Goal: Task Accomplishment & Management: Manage account settings

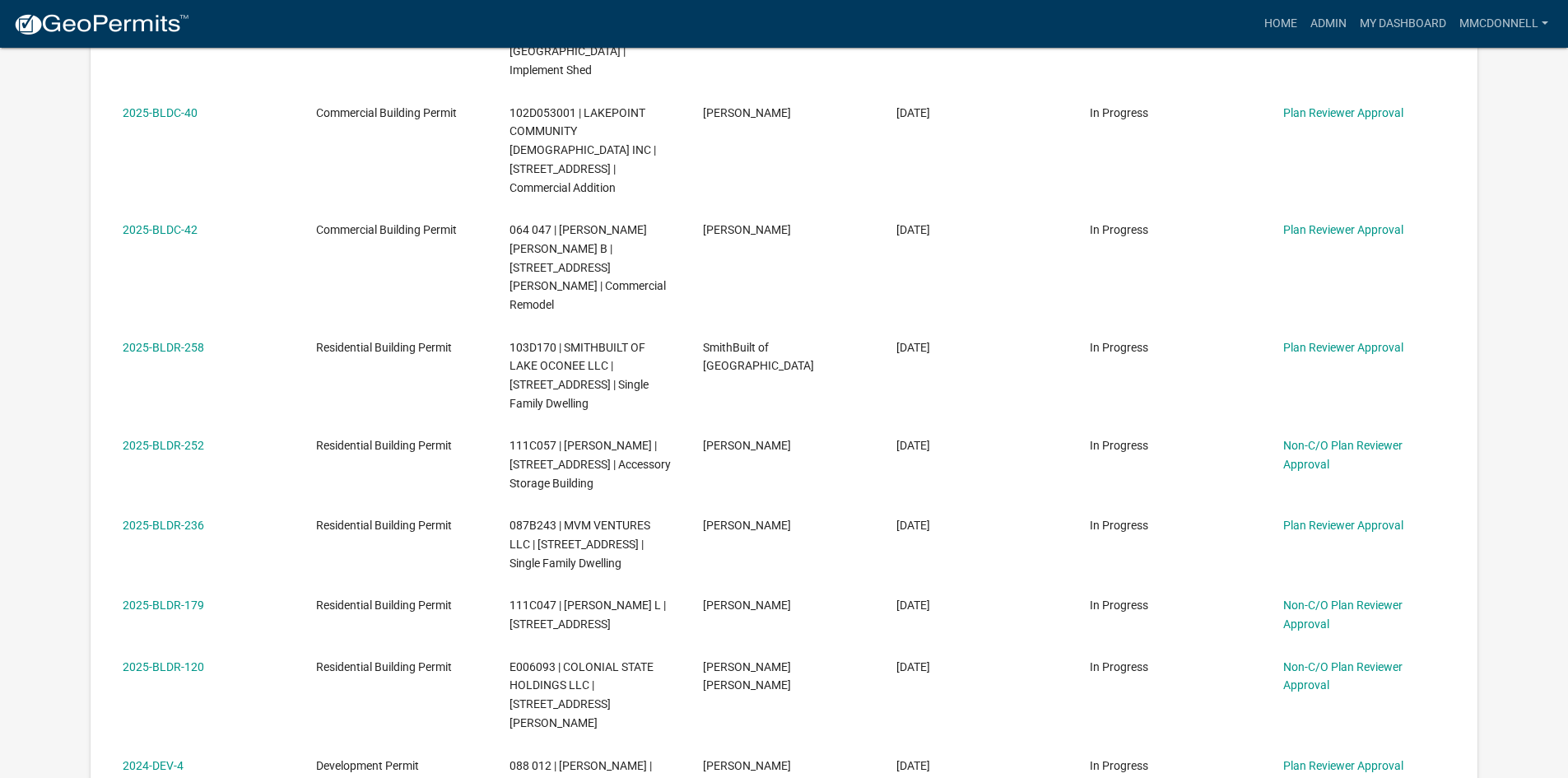
scroll to position [658, 0]
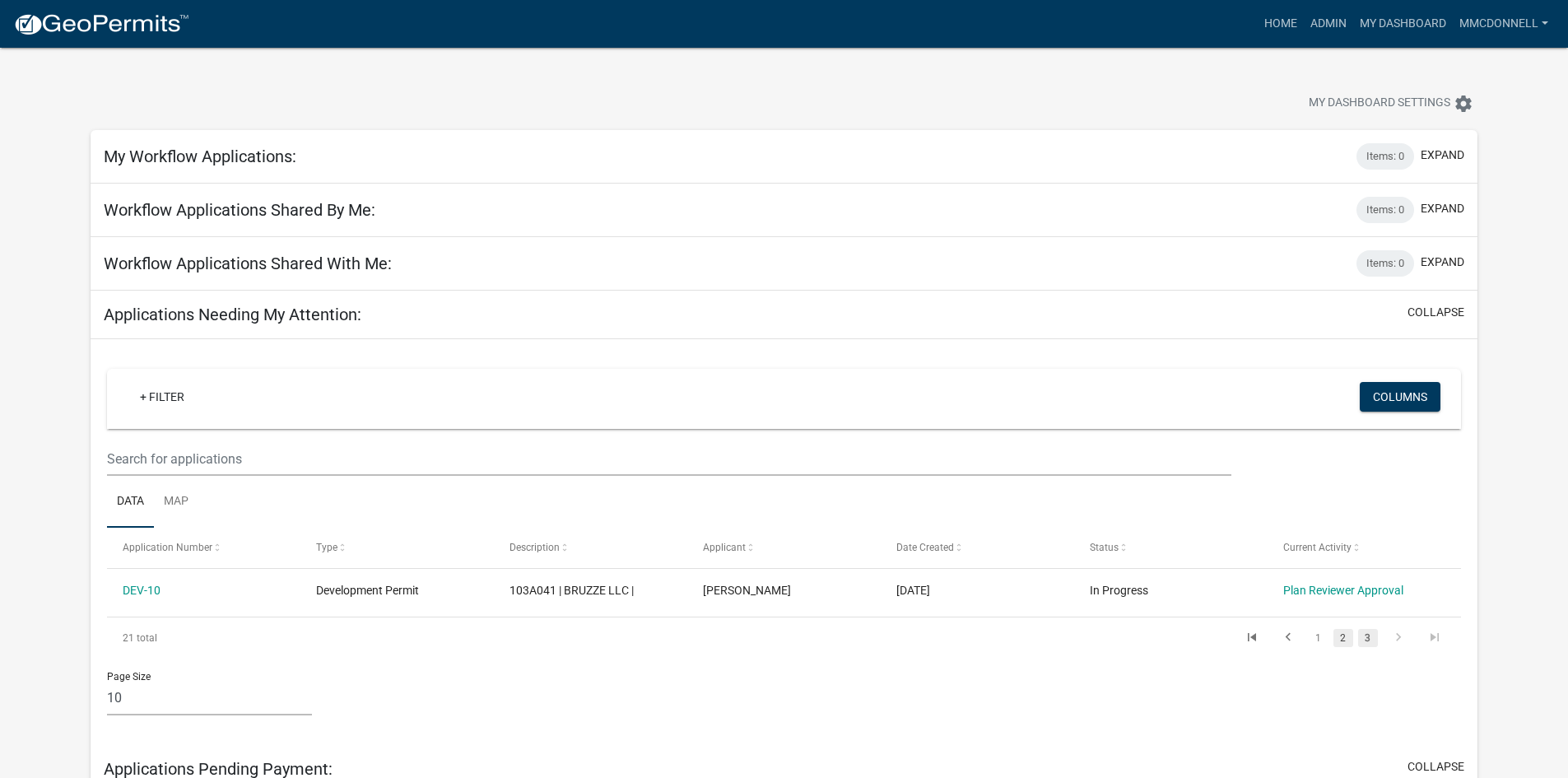
click at [1338, 641] on link "2" at bounding box center [1343, 637] width 20 height 18
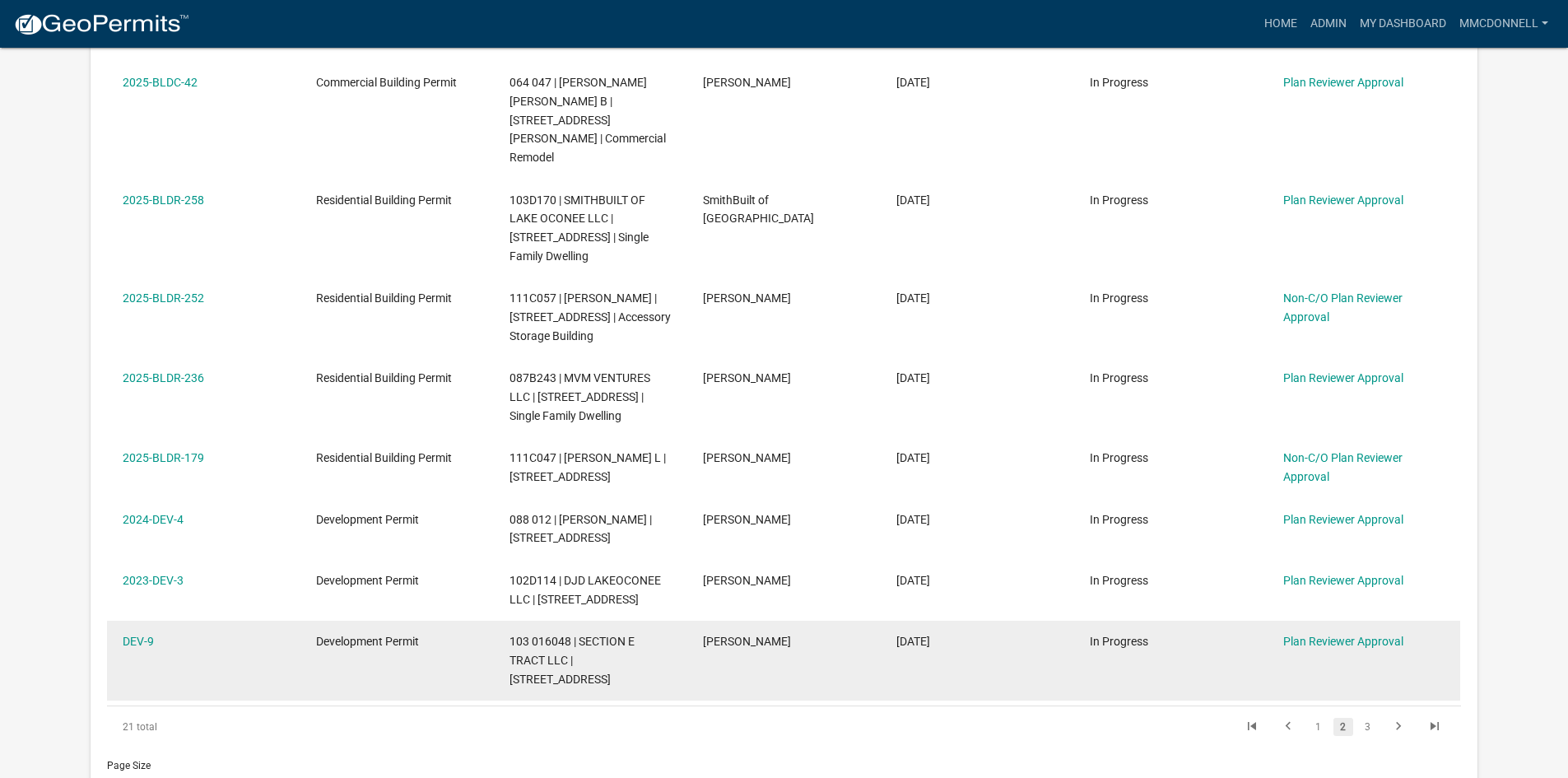
scroll to position [824, 0]
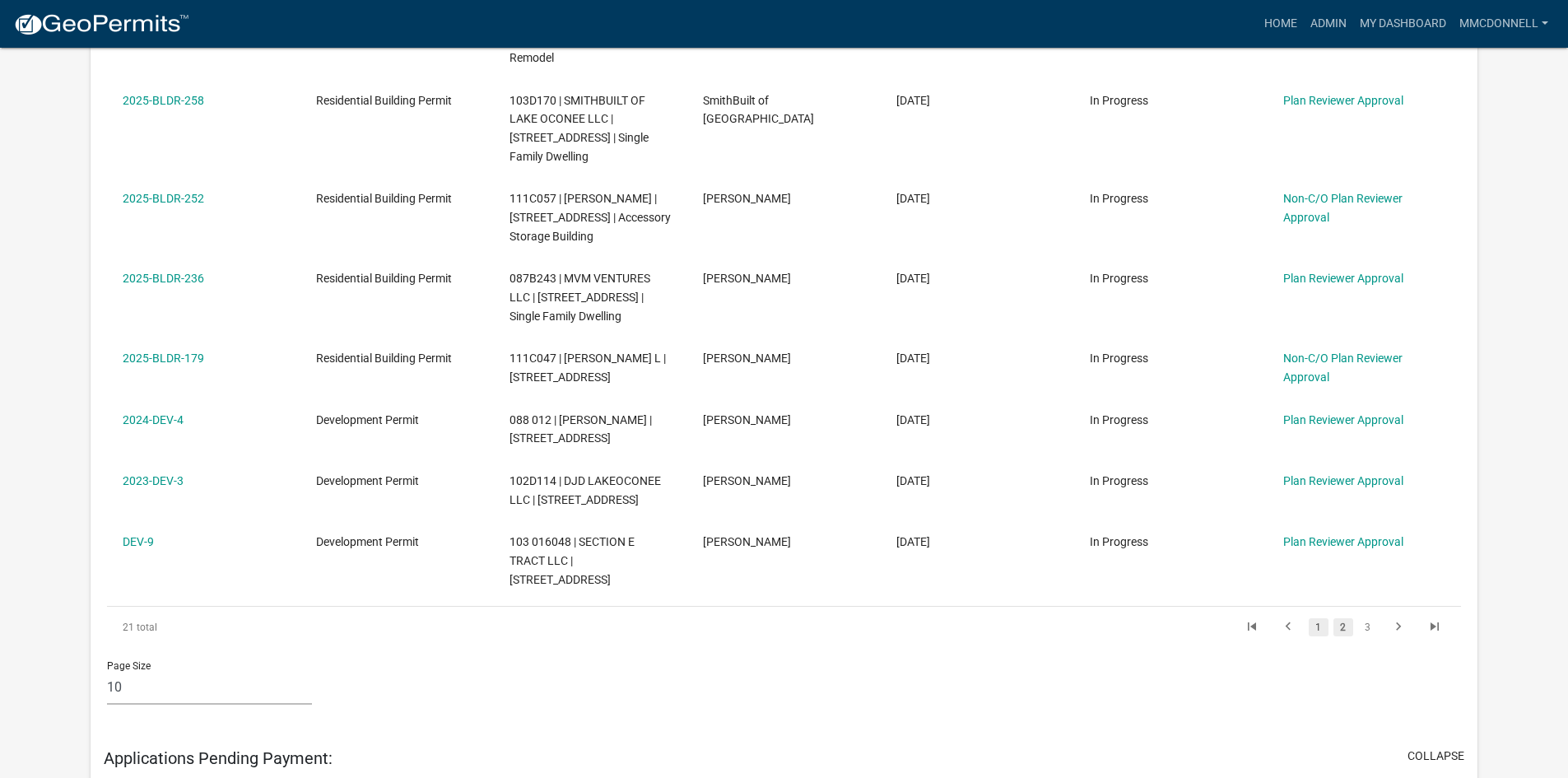
click at [1318, 618] on link "1" at bounding box center [1318, 627] width 20 height 18
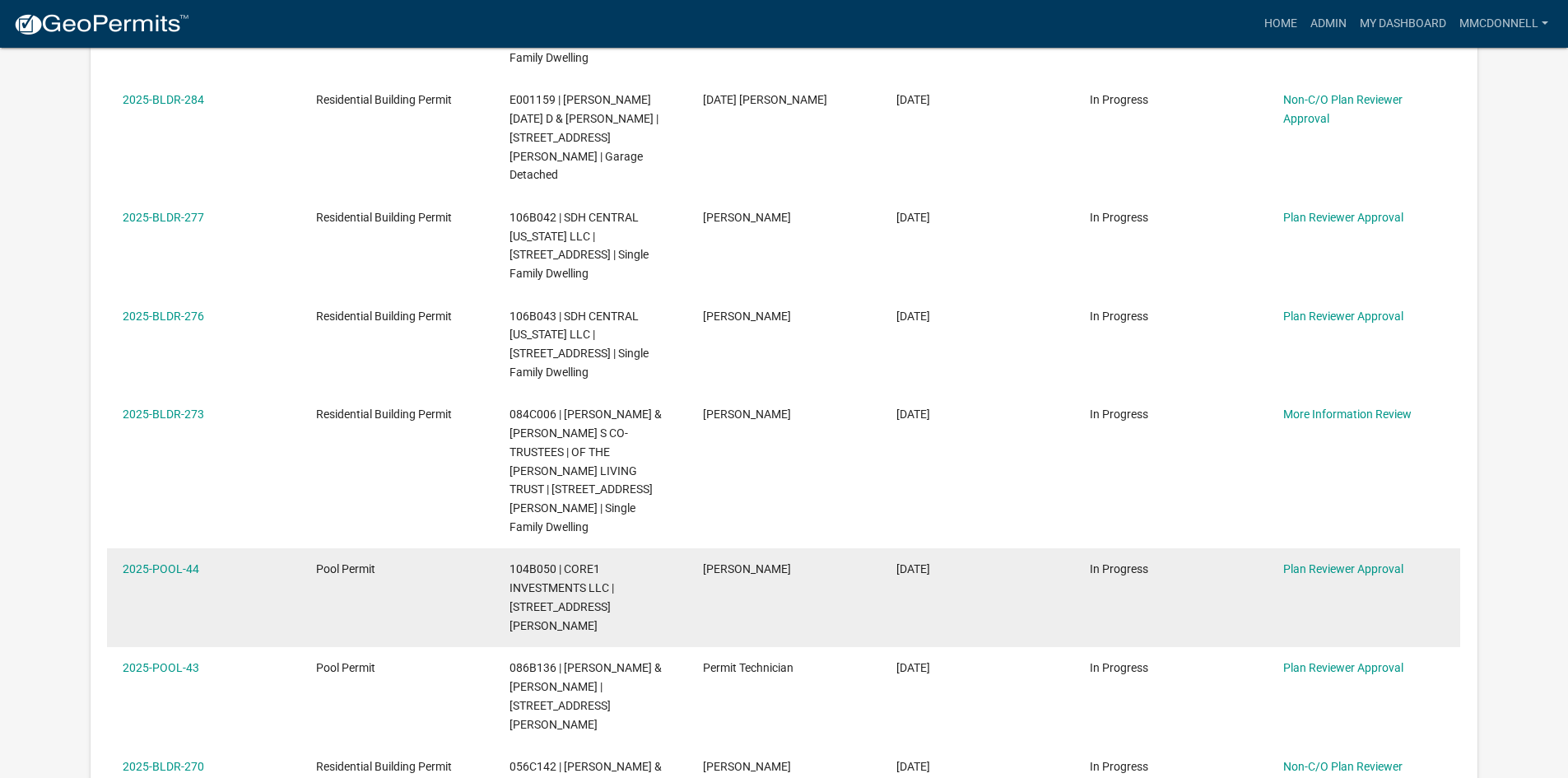
scroll to position [685, 0]
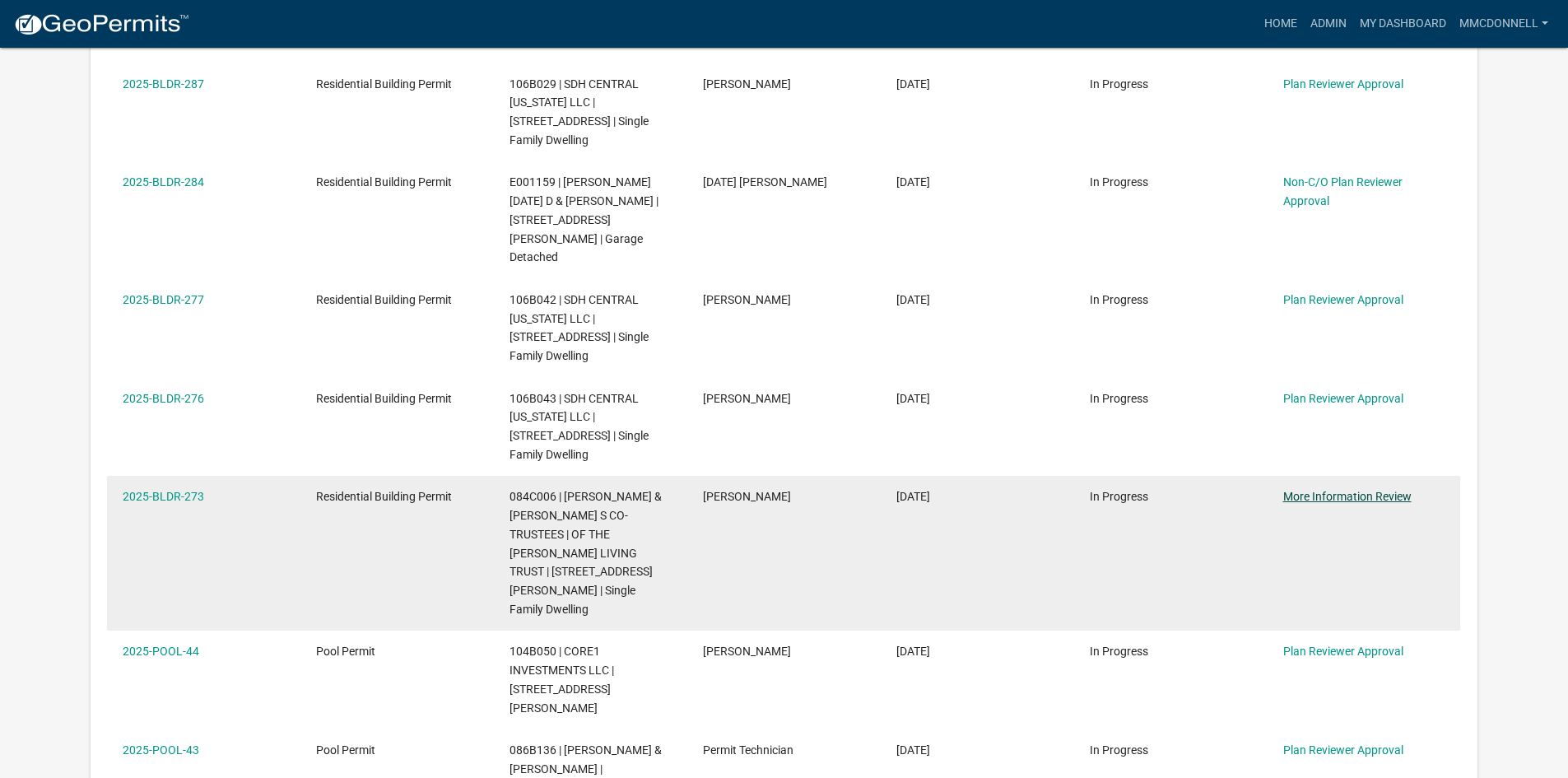
click at [1344, 490] on link "More Information Review" at bounding box center [1346, 496] width 128 height 13
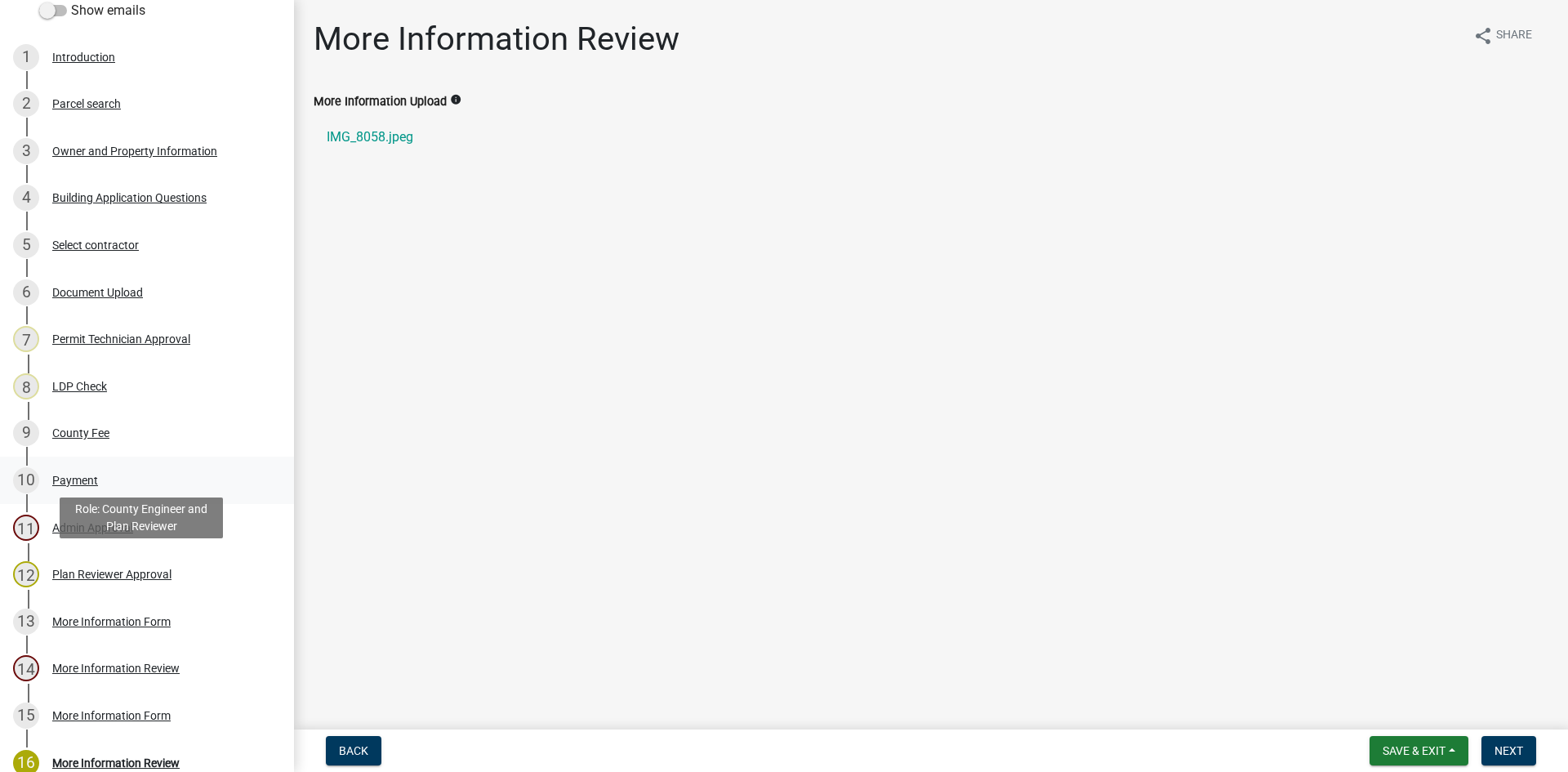
scroll to position [245, 0]
click at [127, 566] on div "Plan Reviewer Approval" at bounding box center [111, 572] width 119 height 11
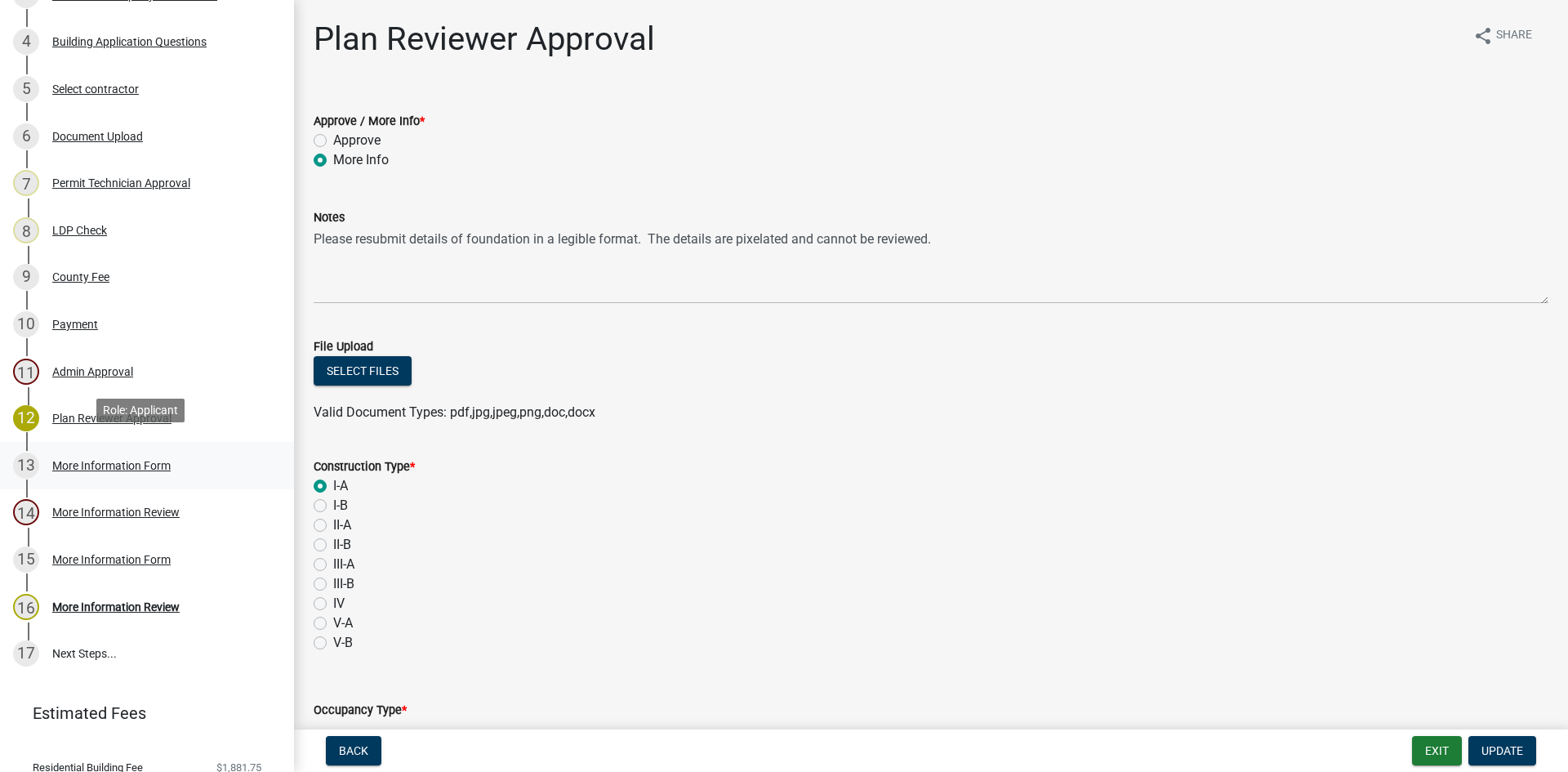
scroll to position [409, 0]
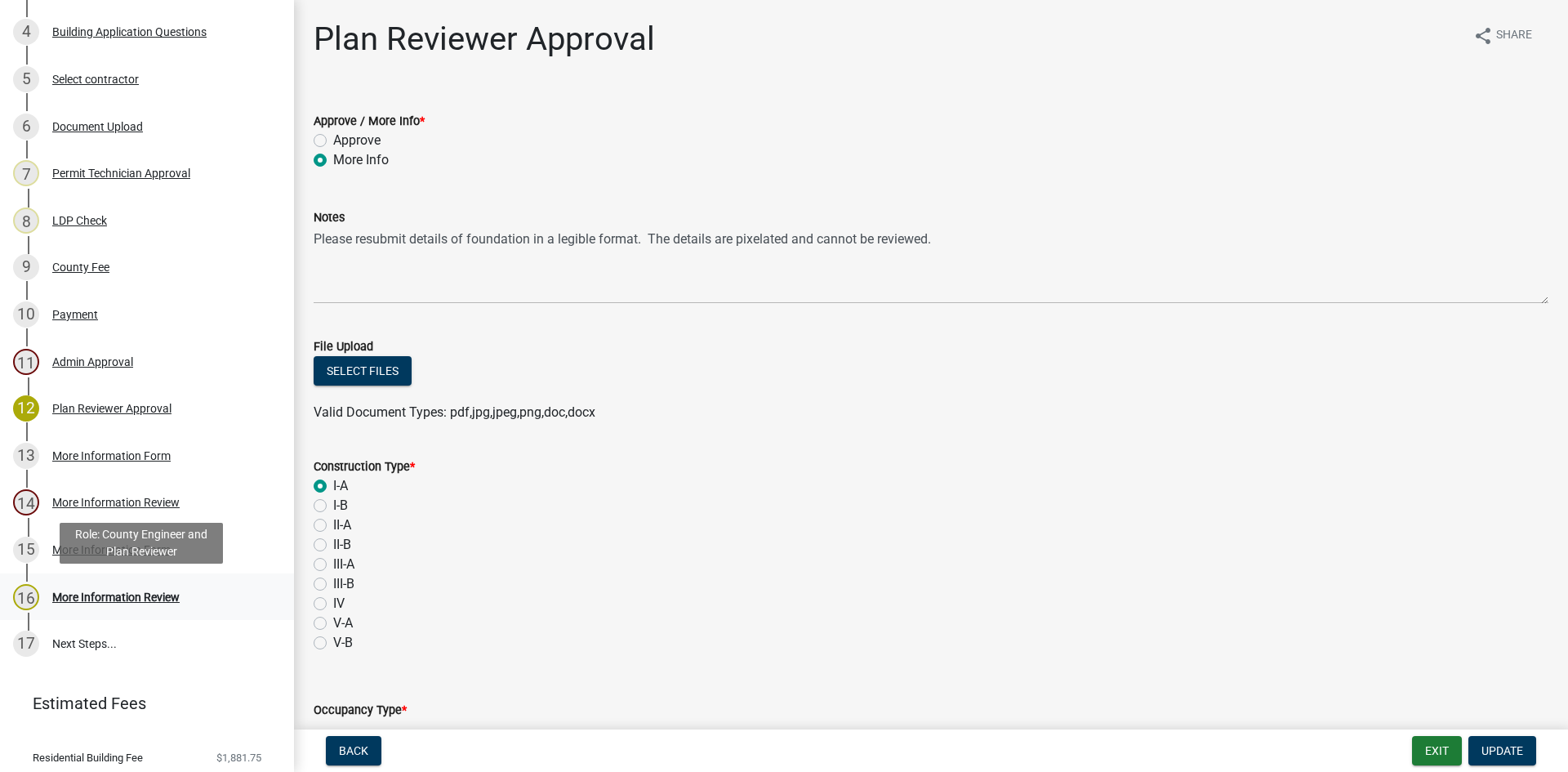
click at [97, 592] on div "More Information Review" at bounding box center [115, 597] width 127 height 11
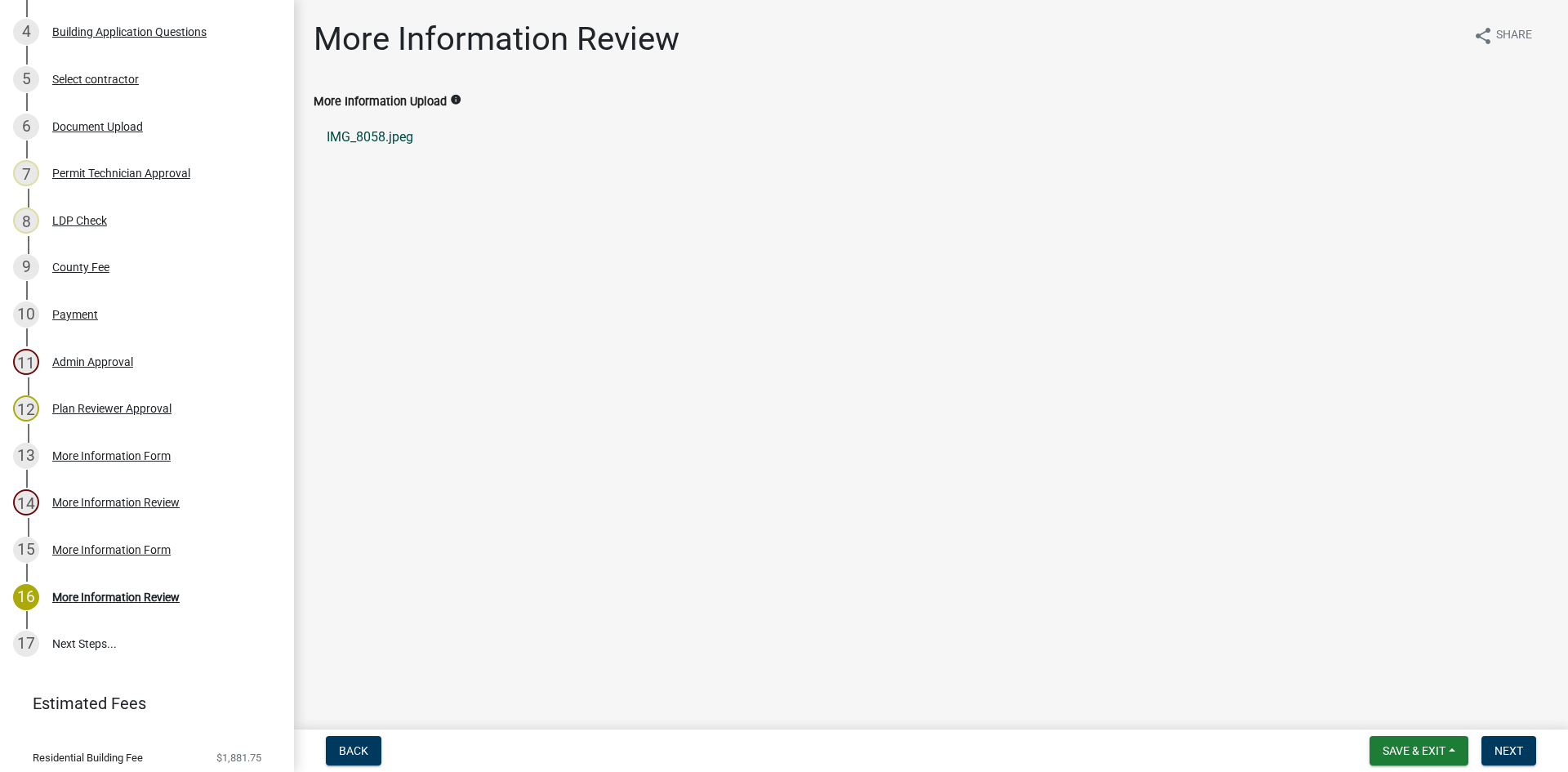
click at [373, 130] on link "IMG_8058.jpeg" at bounding box center [930, 138] width 1235 height 40
click at [92, 406] on div "Plan Reviewer Approval" at bounding box center [111, 409] width 119 height 11
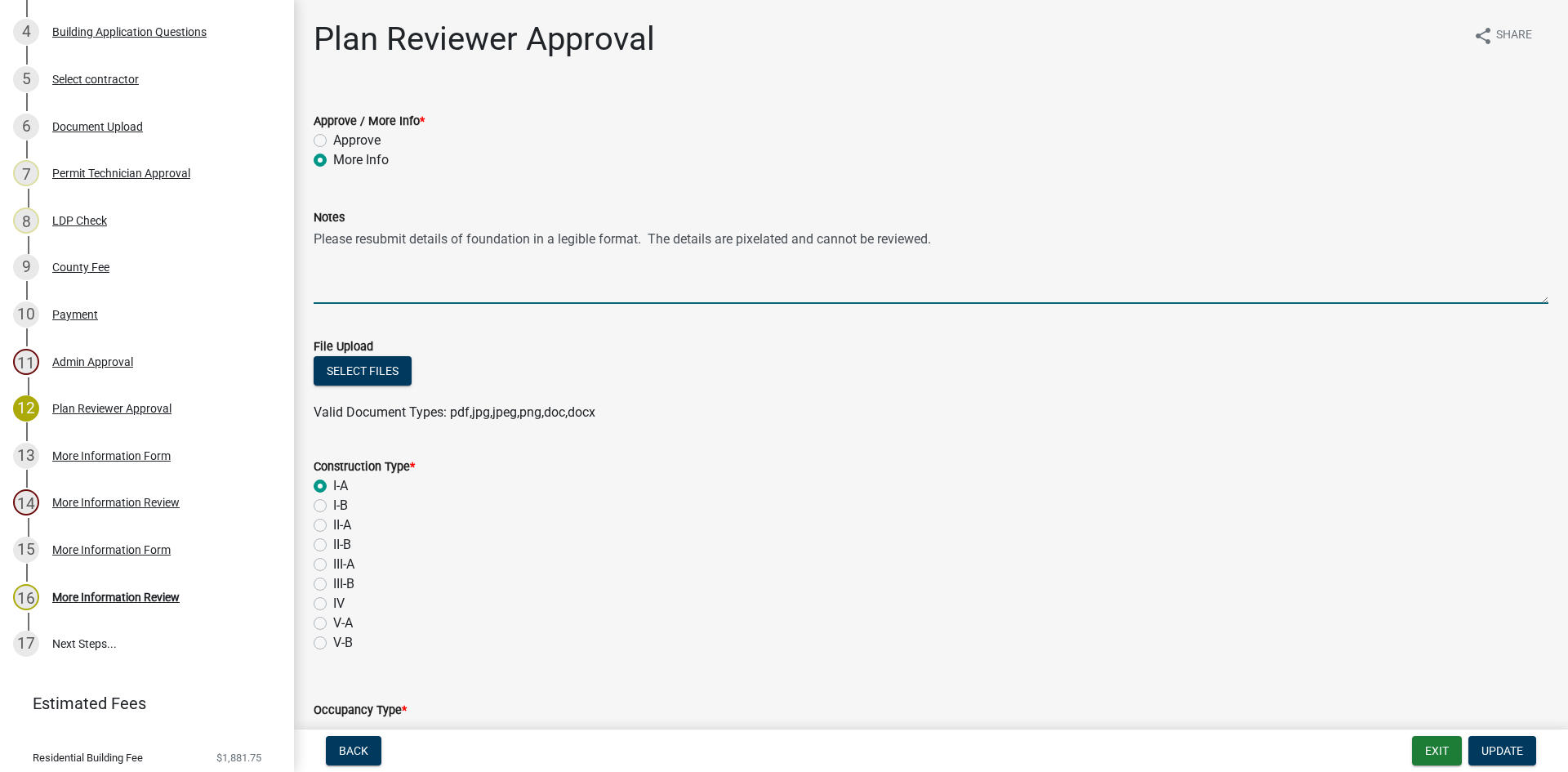
drag, startPoint x: 313, startPoint y: 240, endPoint x: 1163, endPoint y: 240, distance: 850.0
click at [1163, 240] on textarea "Please resubmit details of foundation in a legible format. The details are pixe…" at bounding box center [930, 265] width 1235 height 76
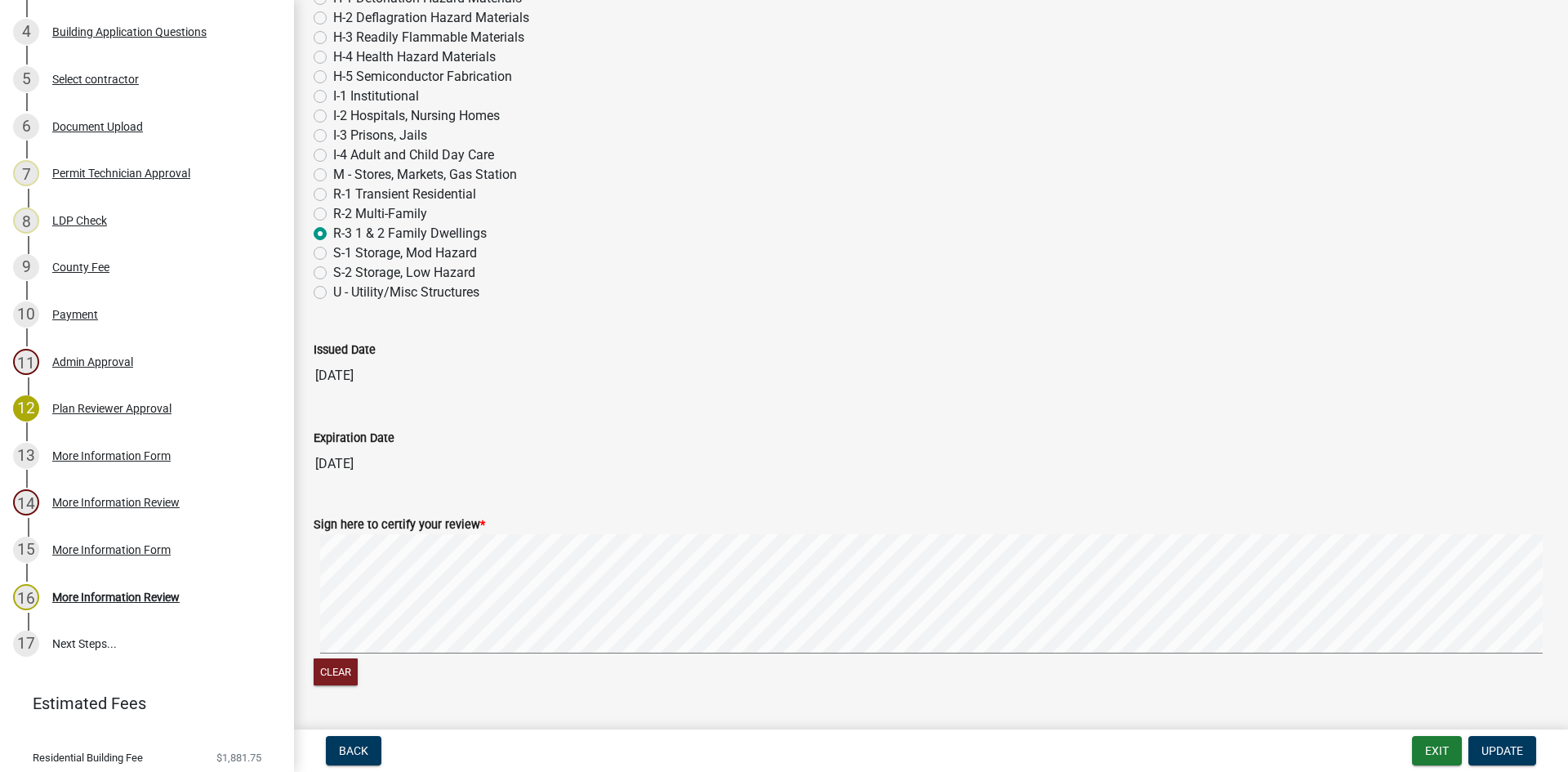
scroll to position [952, 0]
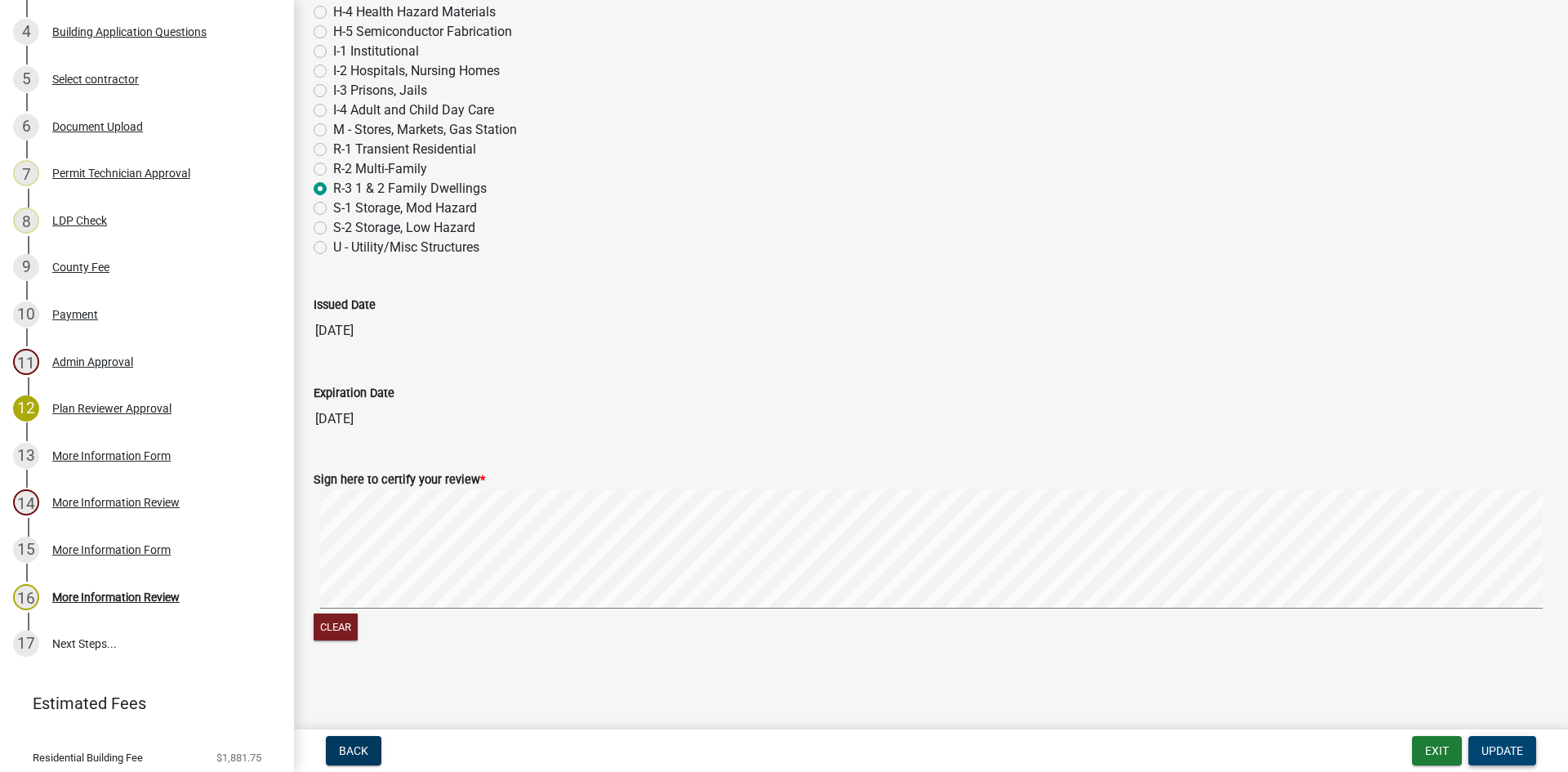
type textarea "Still cannot read details. Please submit in pdf format that is legible"
click at [1500, 750] on span "Update" at bounding box center [1502, 751] width 42 height 13
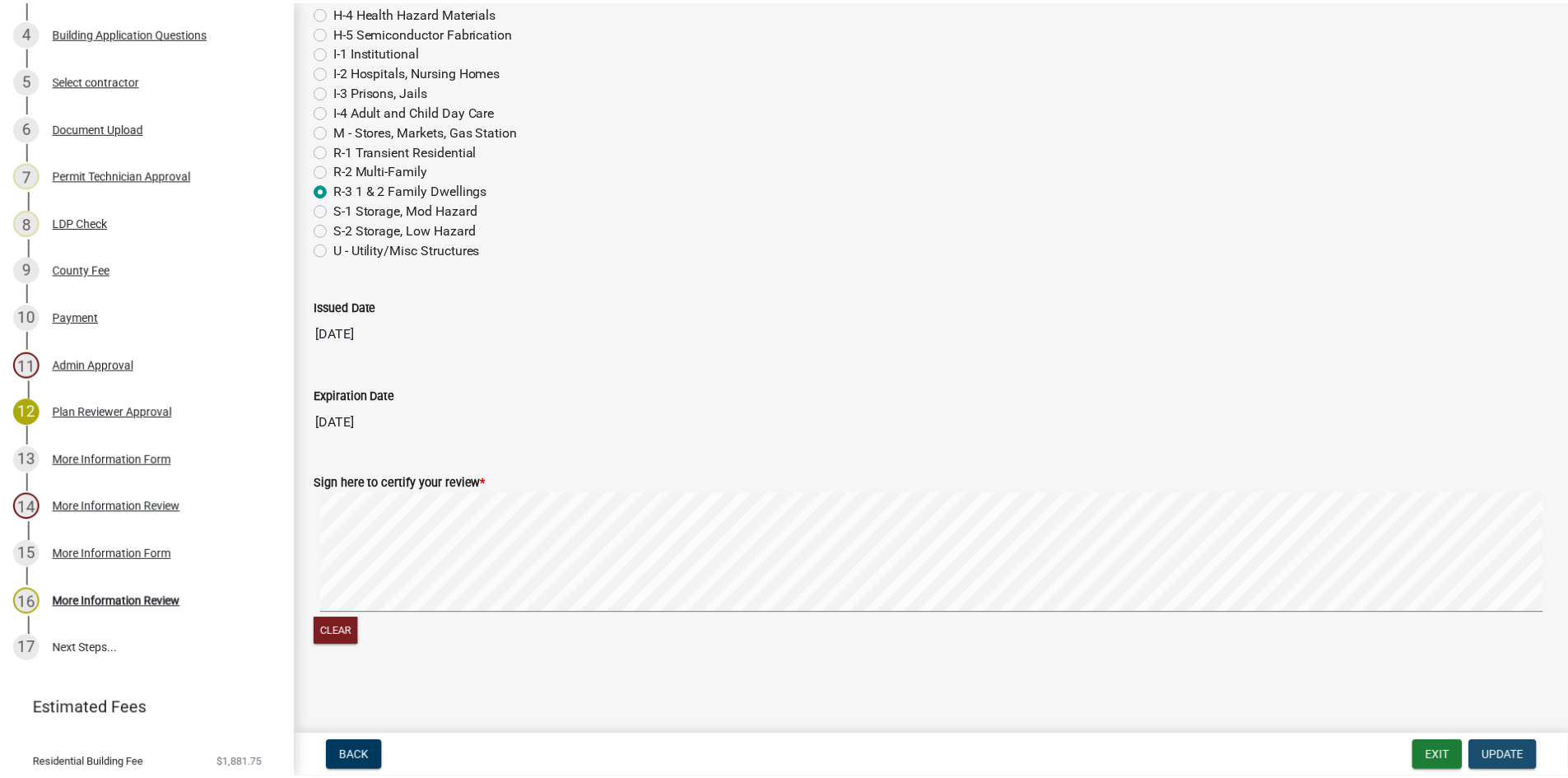
scroll to position [0, 0]
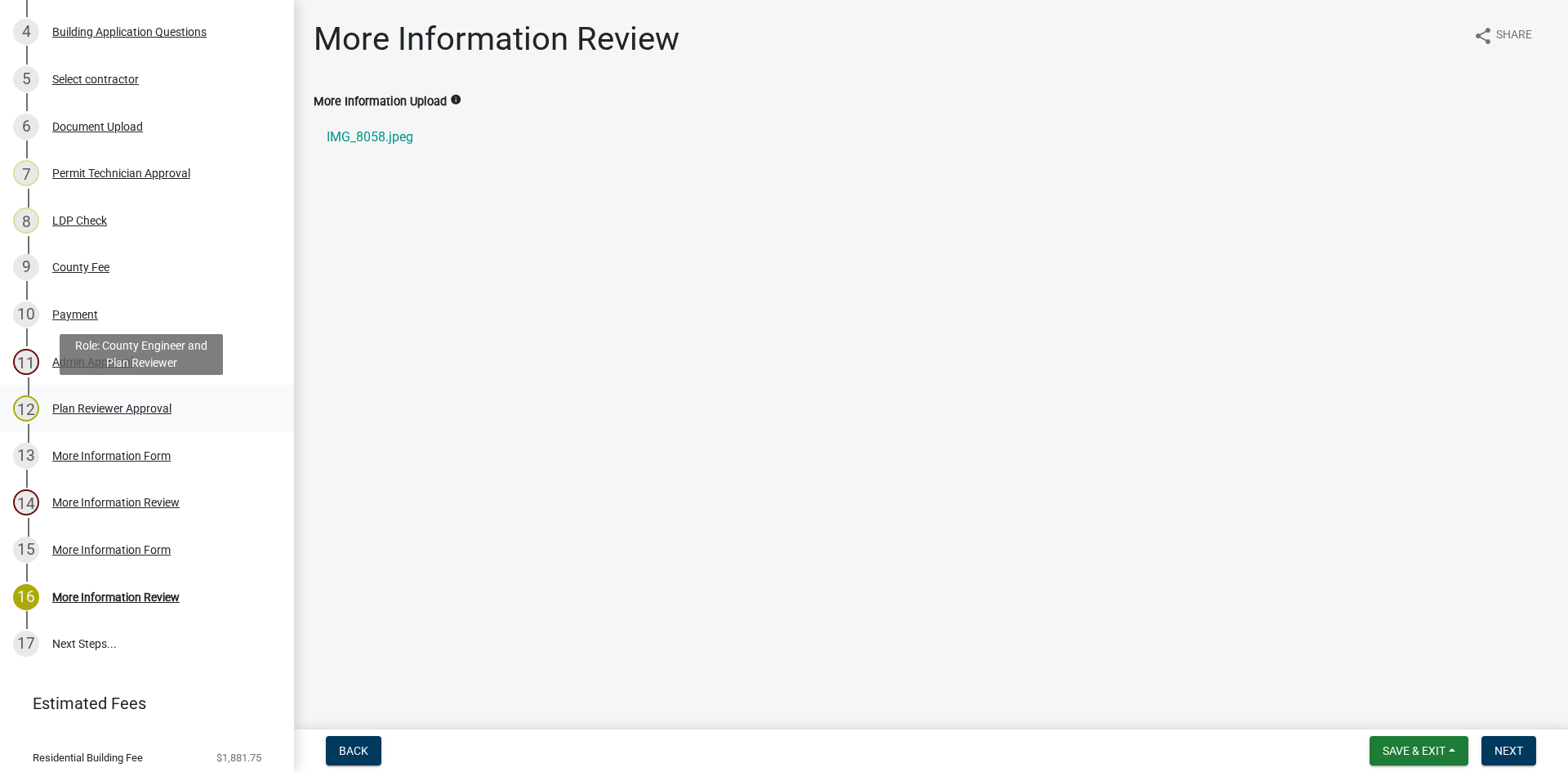
click at [114, 403] on div "Plan Reviewer Approval" at bounding box center [111, 409] width 119 height 11
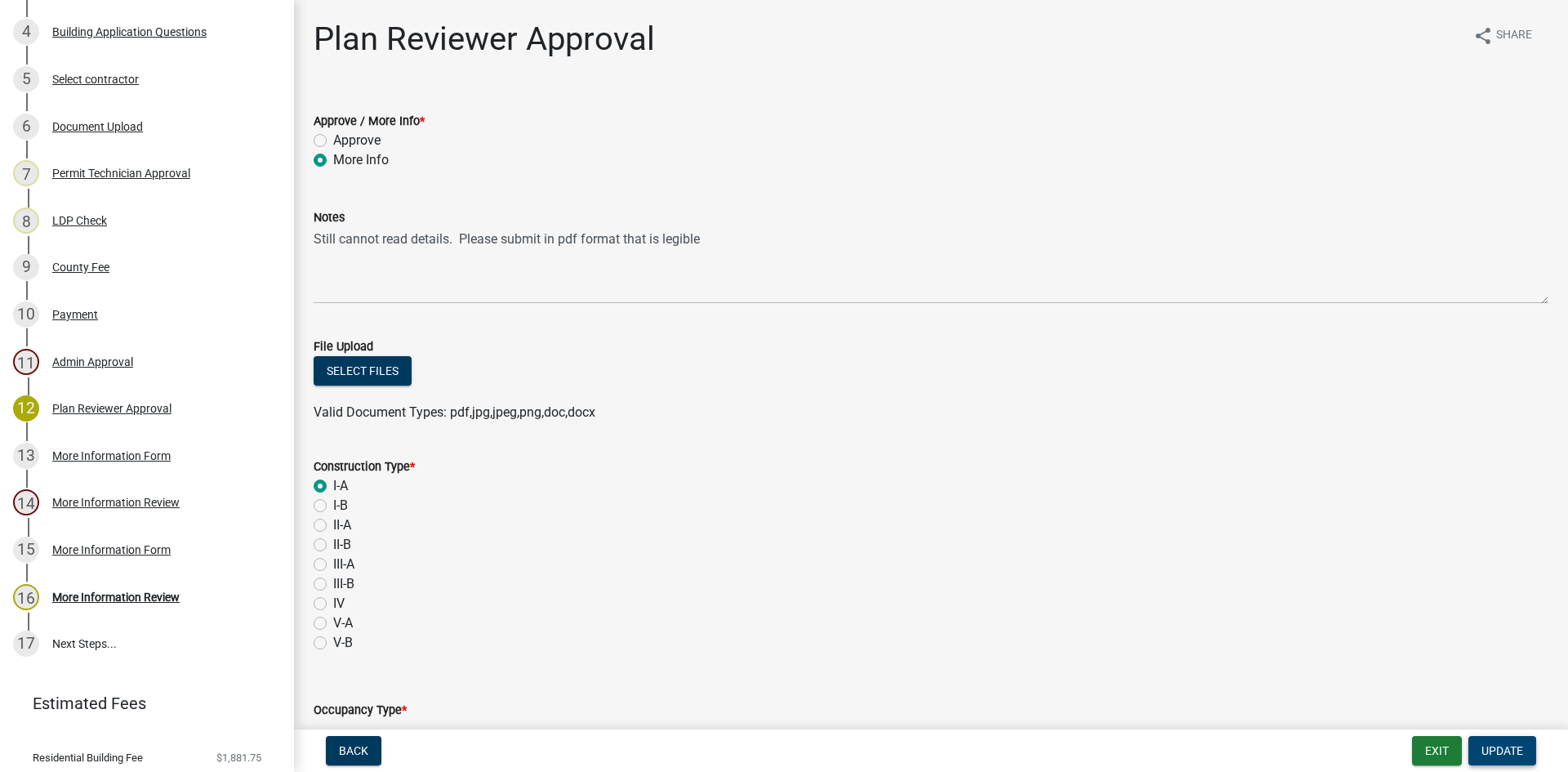
click at [1513, 750] on span "Update" at bounding box center [1502, 751] width 42 height 13
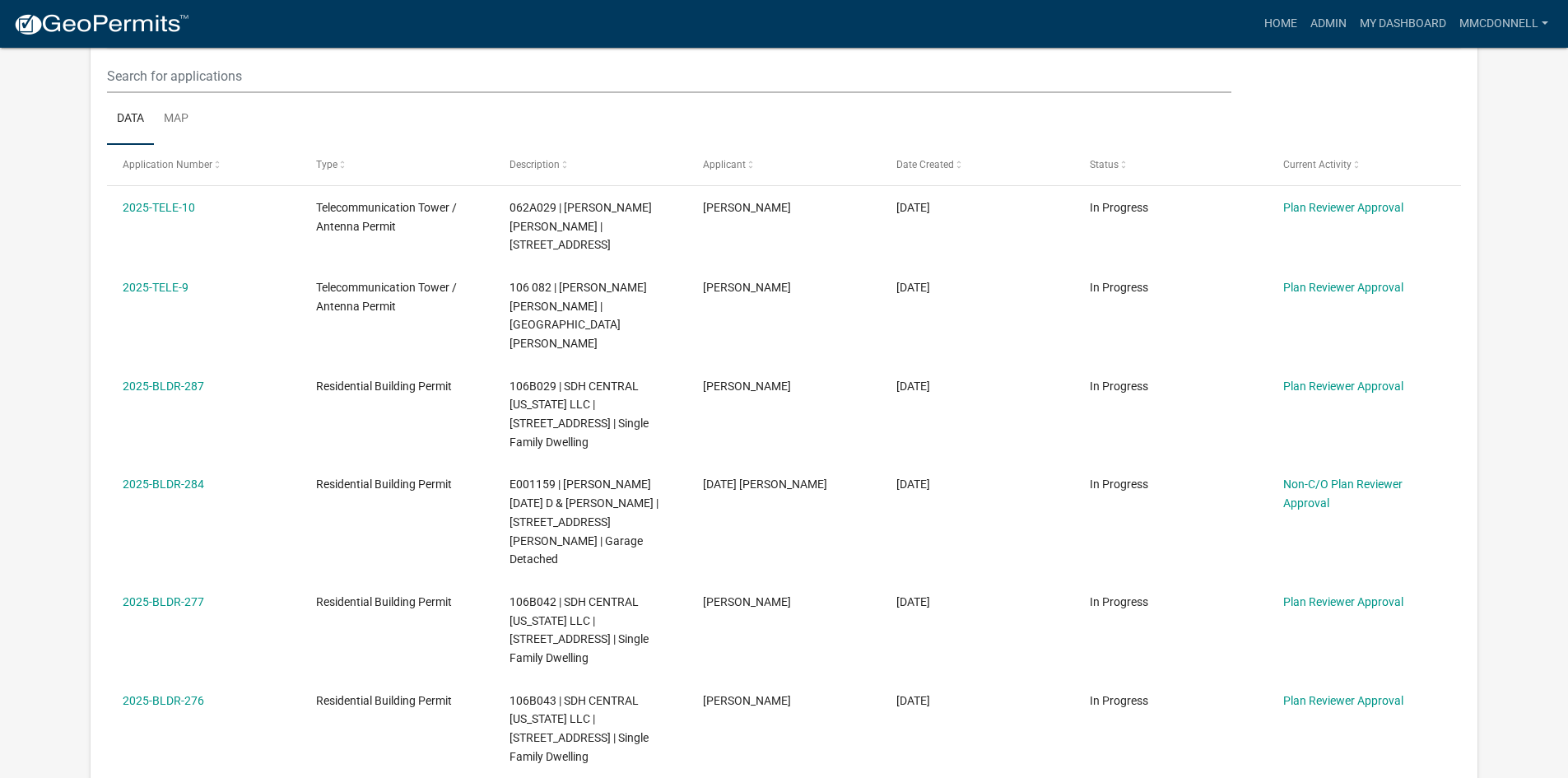
scroll to position [412, 0]
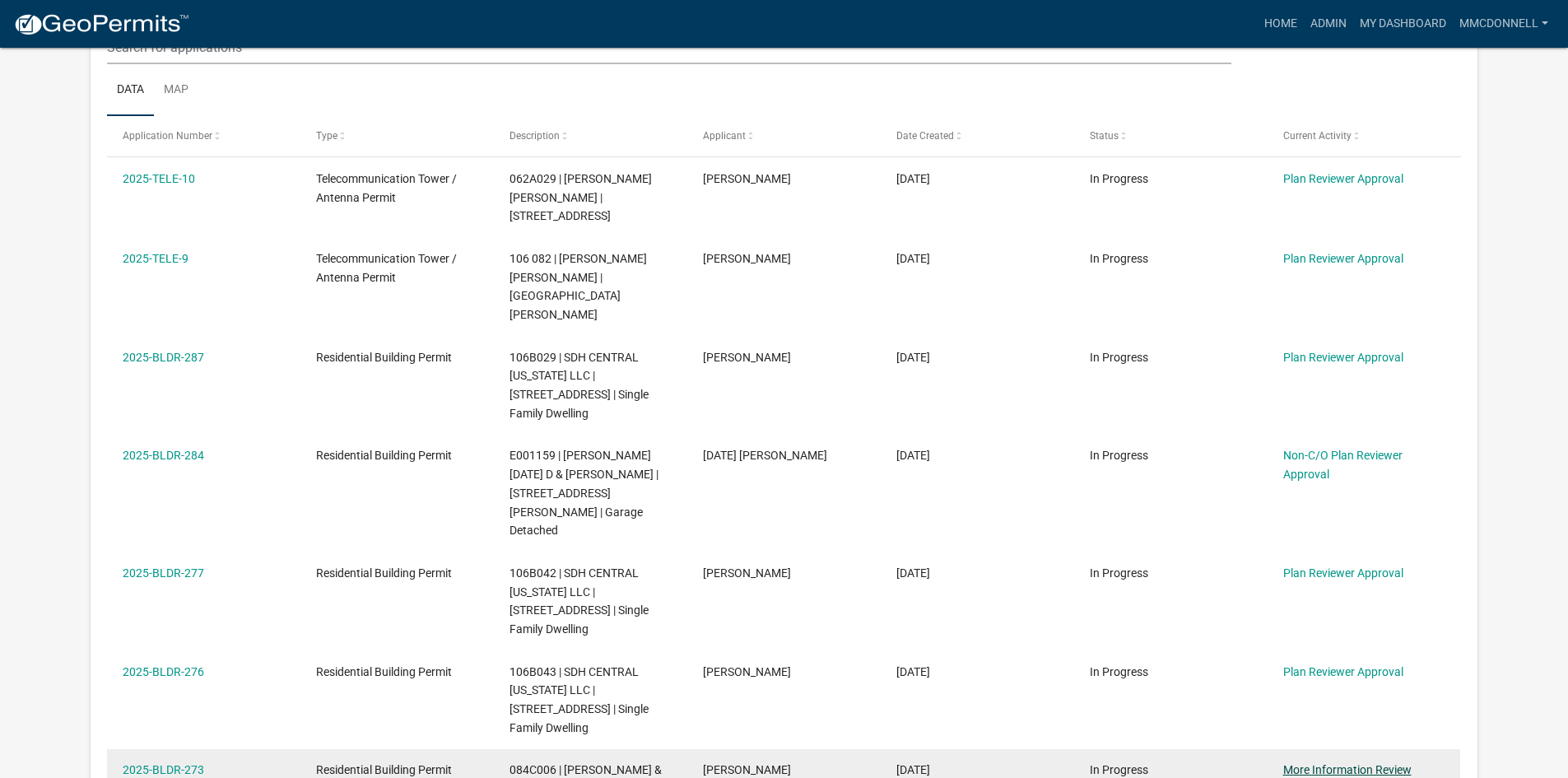
click at [1336, 763] on link "More Information Review" at bounding box center [1346, 769] width 128 height 13
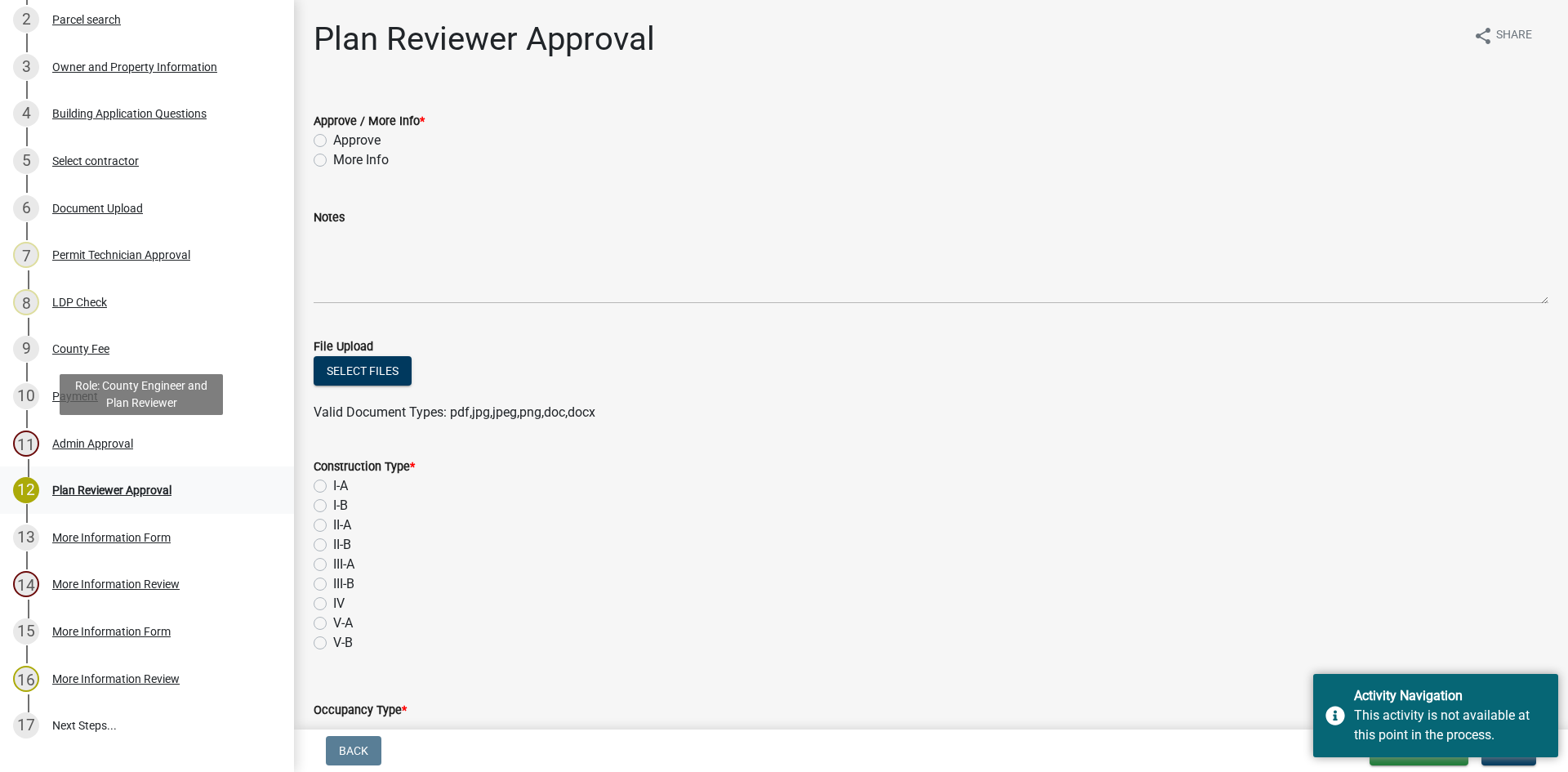
scroll to position [409, 0]
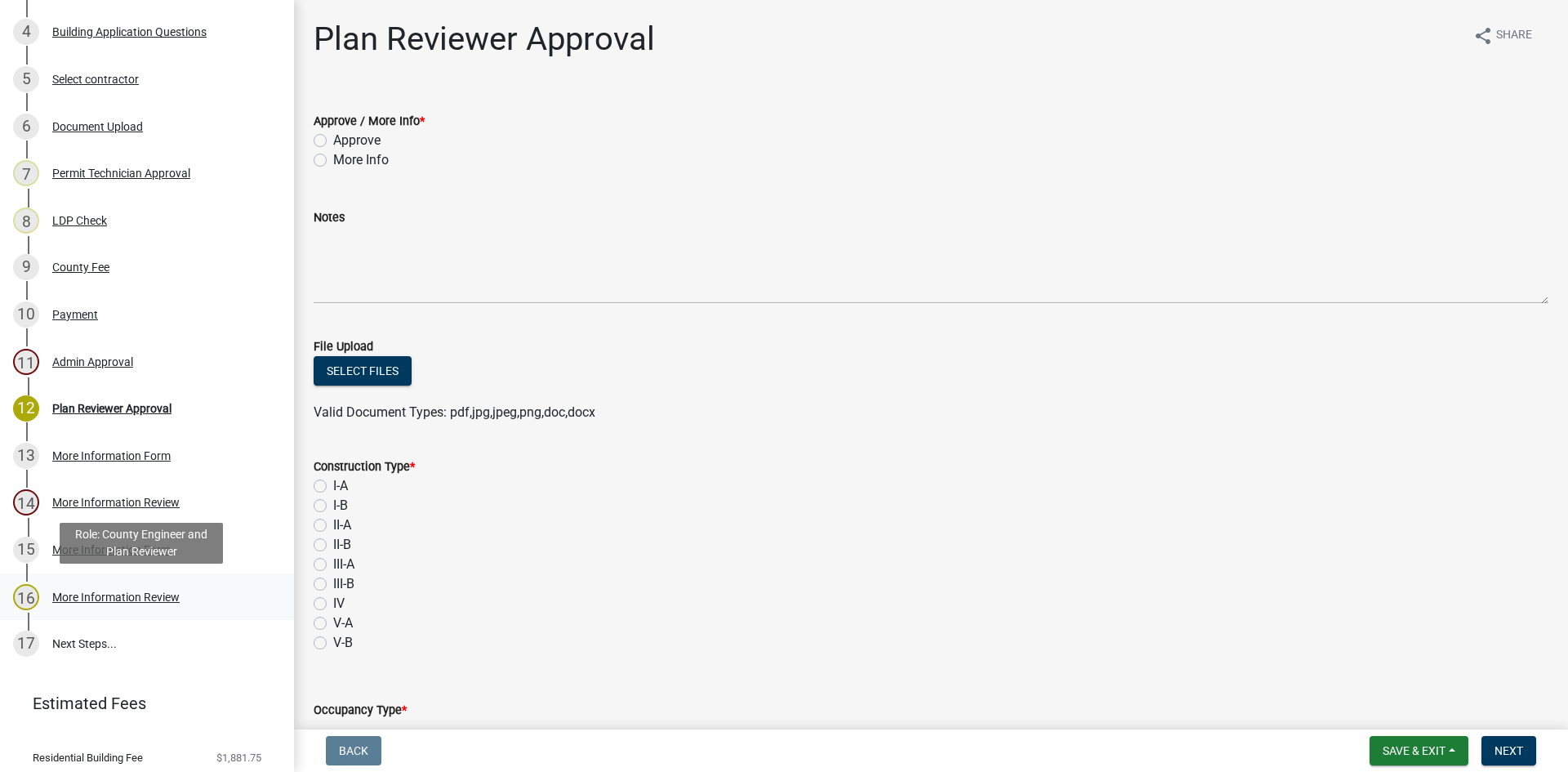
click at [121, 592] on div "More Information Review" at bounding box center [115, 597] width 127 height 11
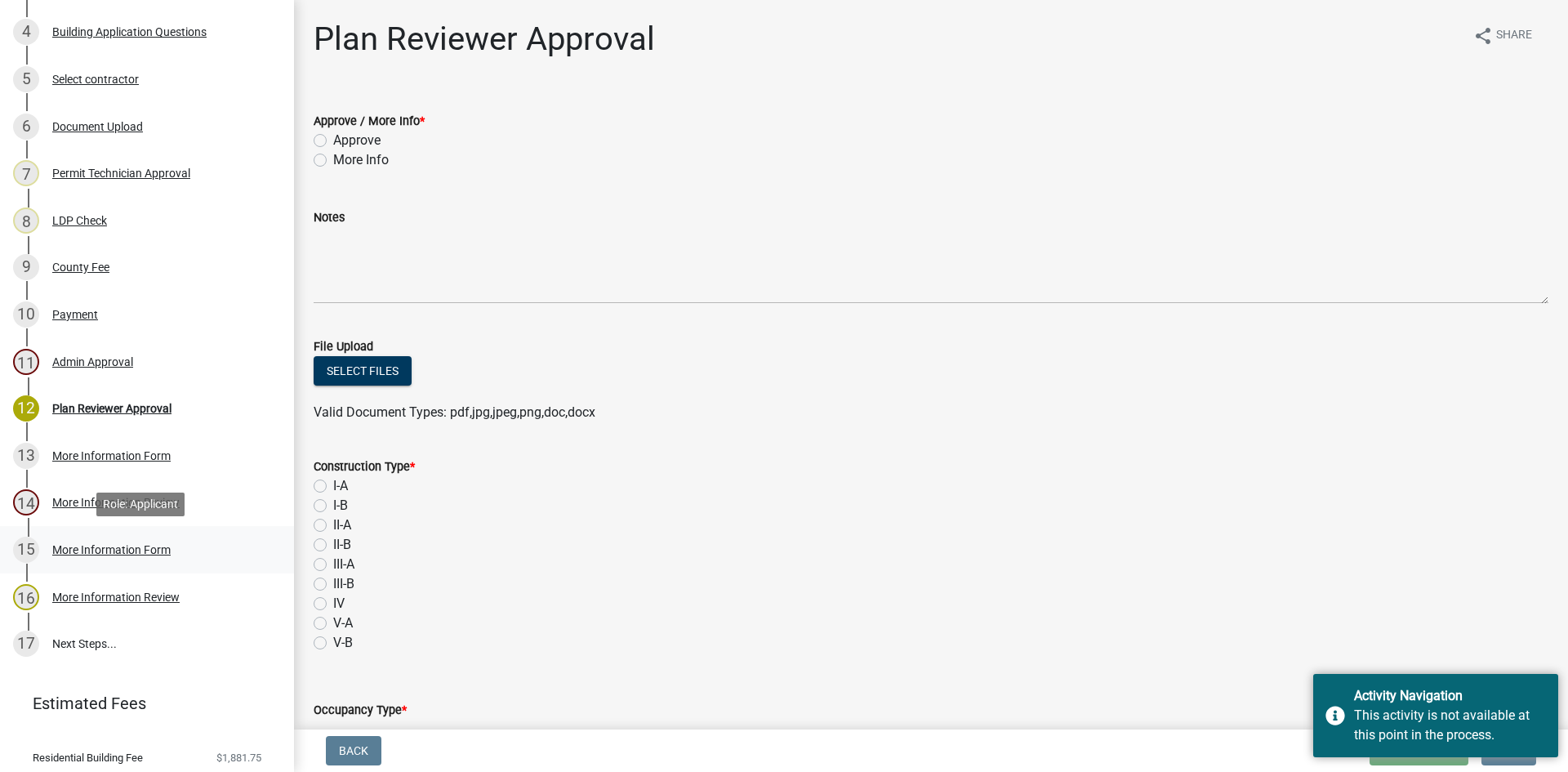
click at [114, 540] on div "15 More Information Form" at bounding box center [141, 550] width 255 height 26
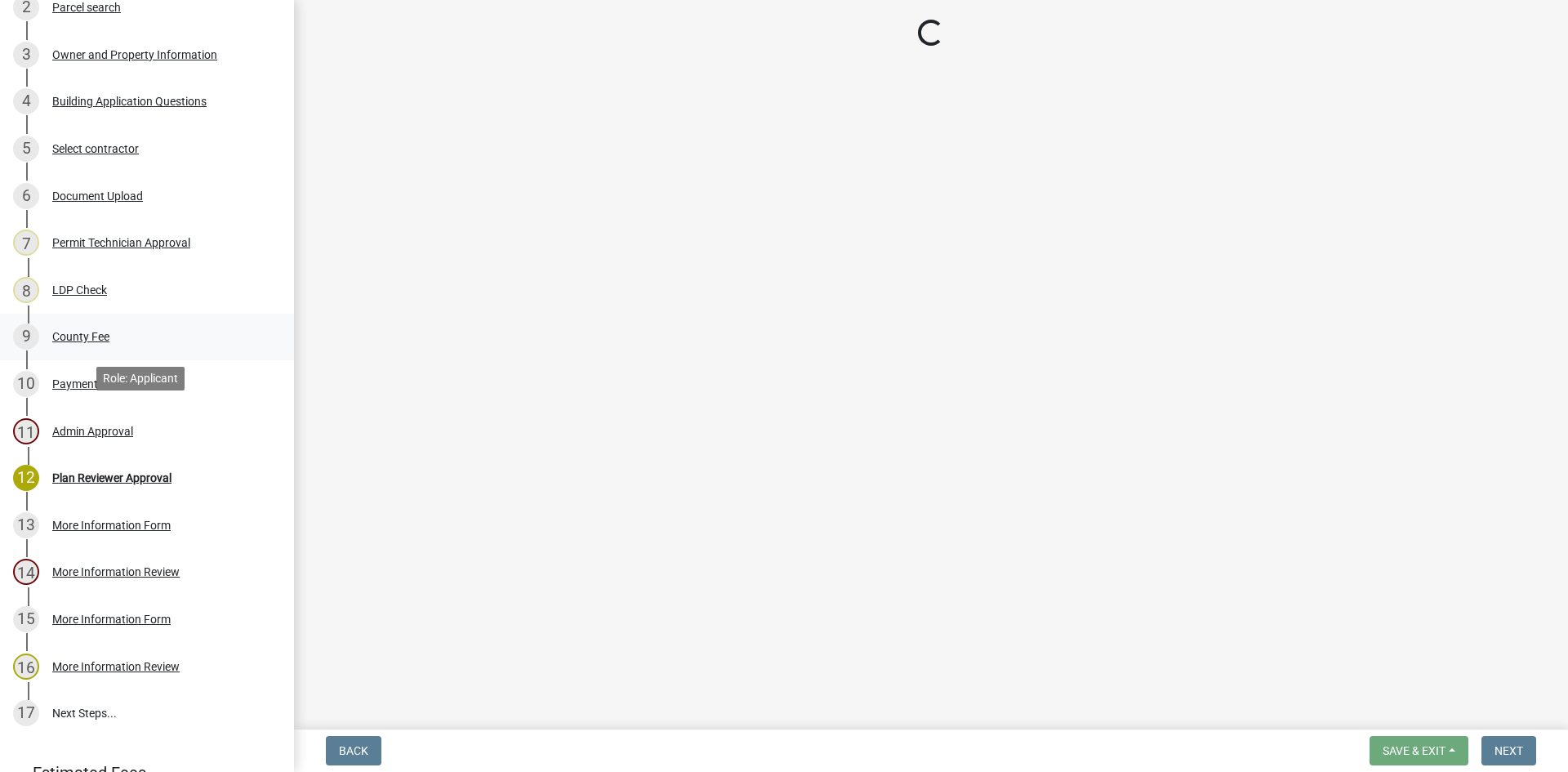
scroll to position [245, 0]
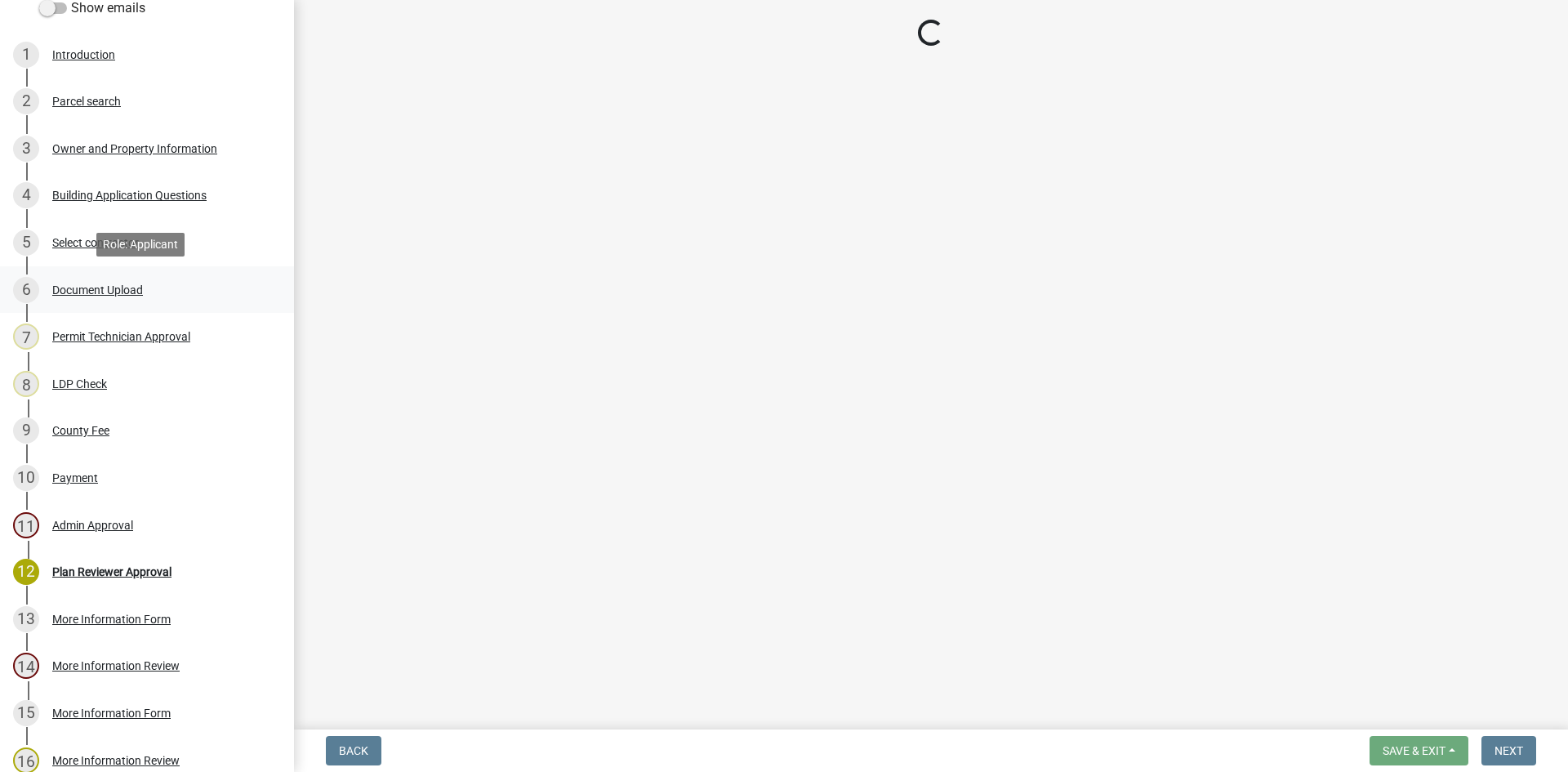
click at [84, 284] on div "Document Upload" at bounding box center [97, 290] width 91 height 11
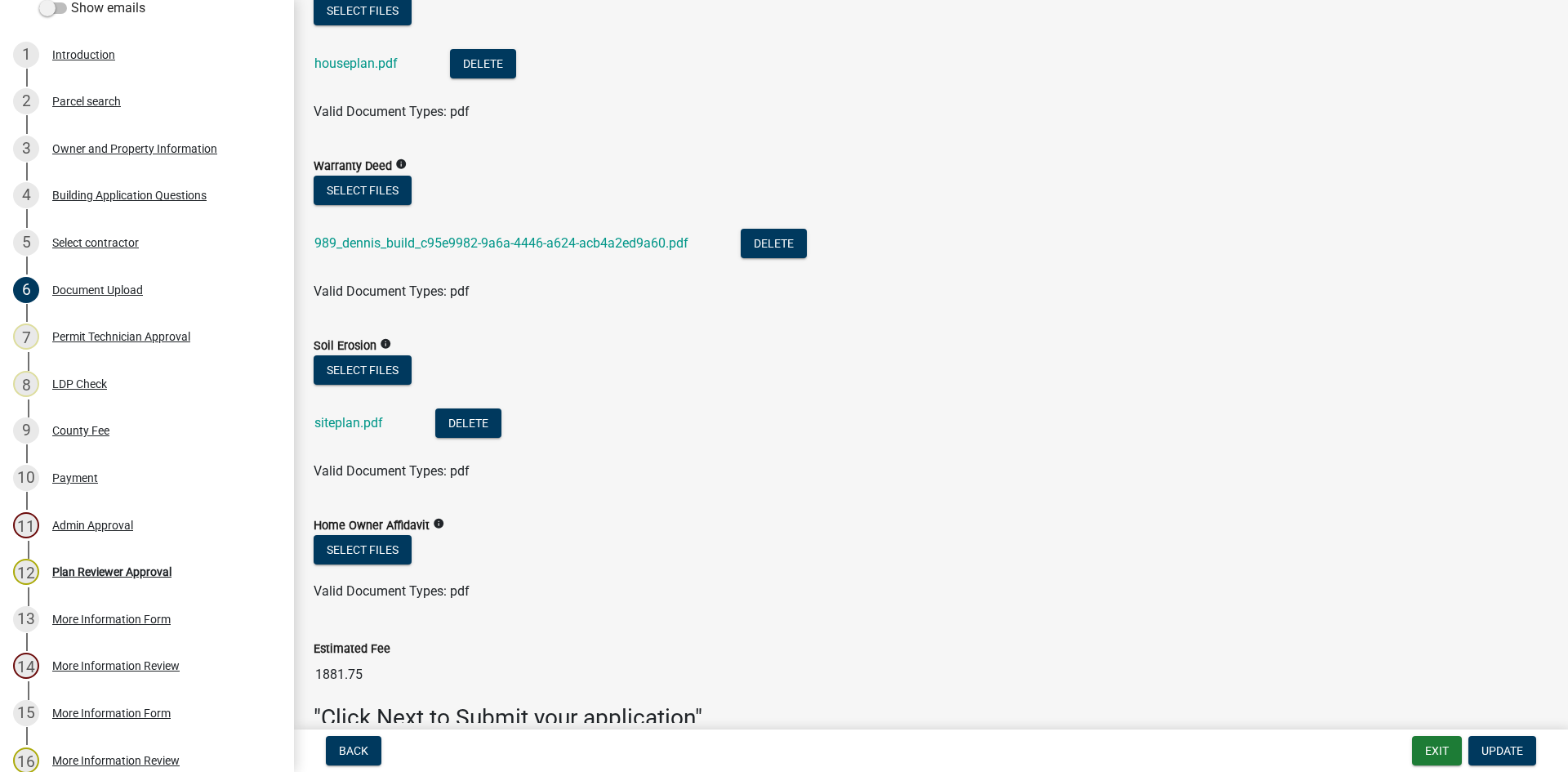
scroll to position [1062, 0]
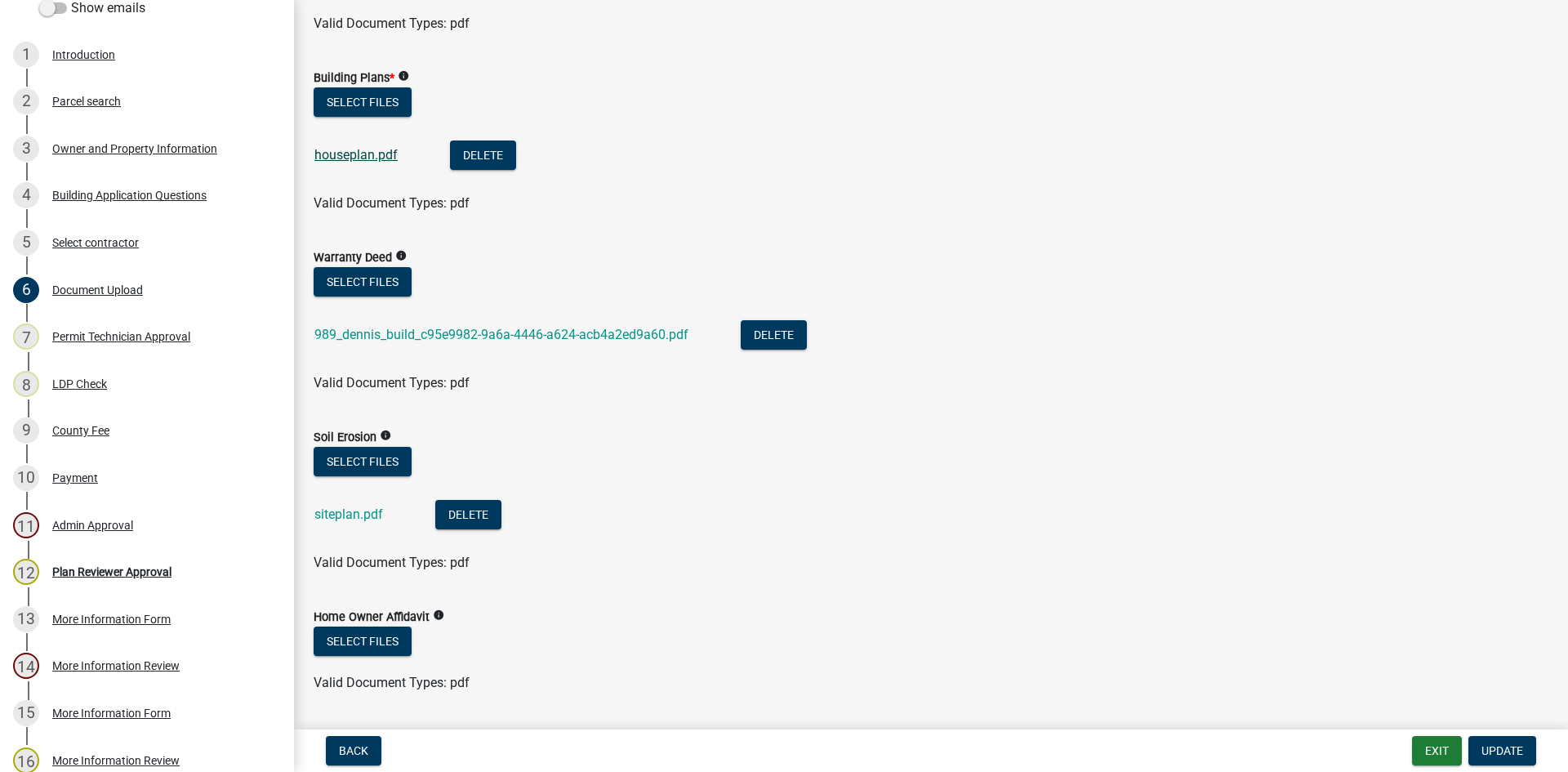
click at [361, 155] on link "houseplan.pdf" at bounding box center [356, 155] width 83 height 15
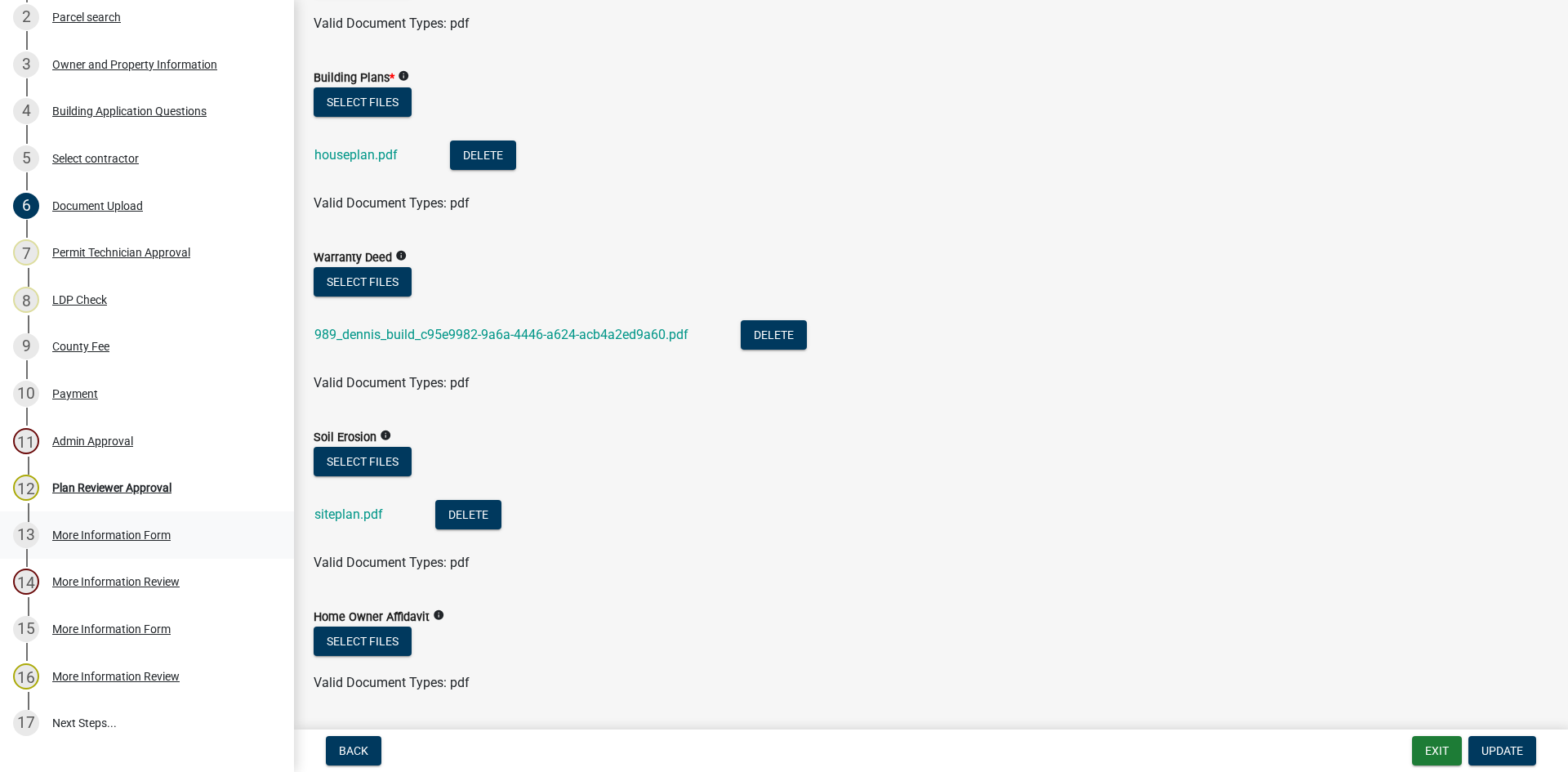
scroll to position [293, 0]
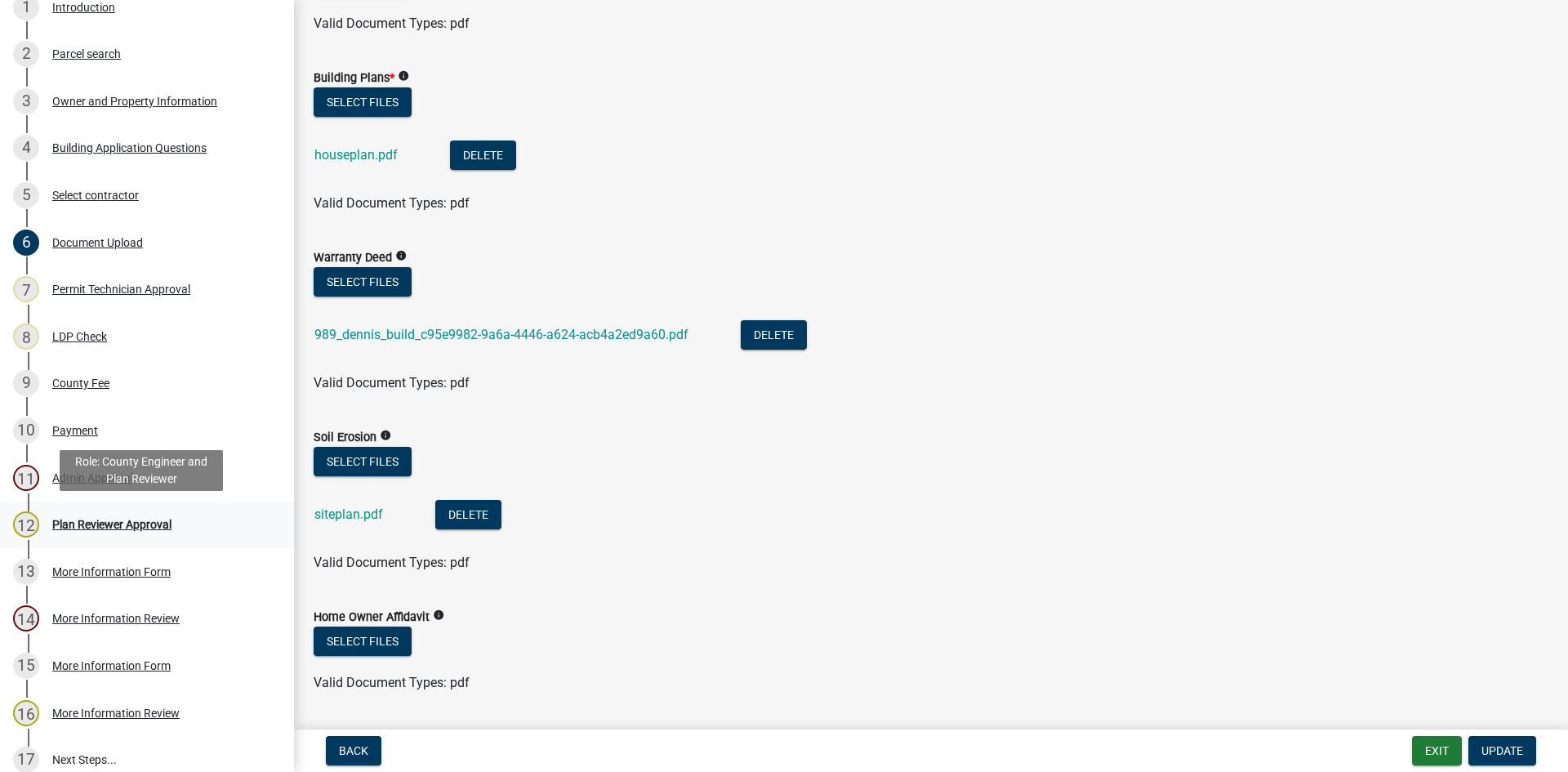
drag, startPoint x: 107, startPoint y: 517, endPoint x: 141, endPoint y: 504, distance: 36.4
click at [107, 519] on div "Plan Reviewer Approval" at bounding box center [111, 525] width 119 height 11
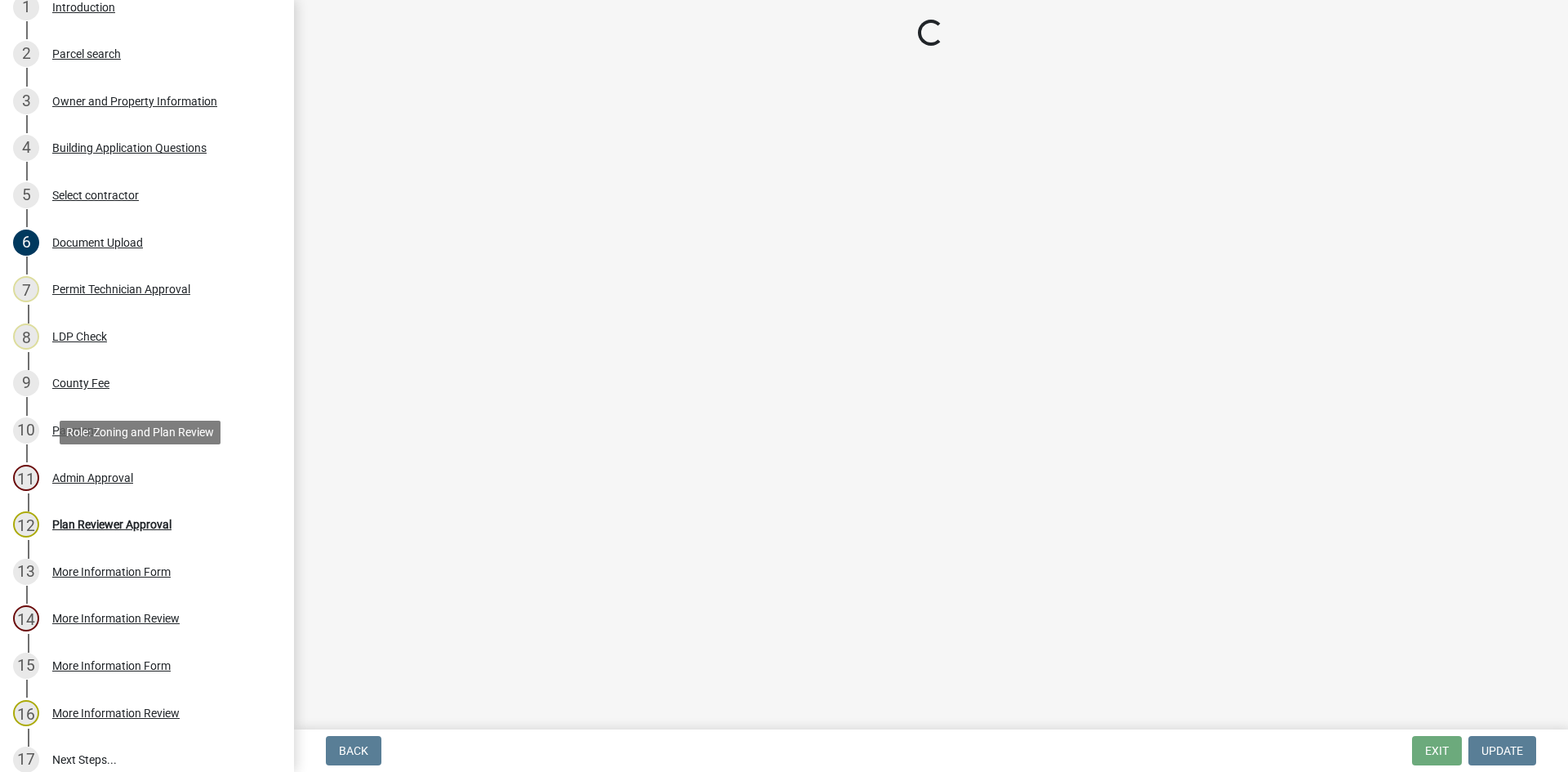
scroll to position [0, 0]
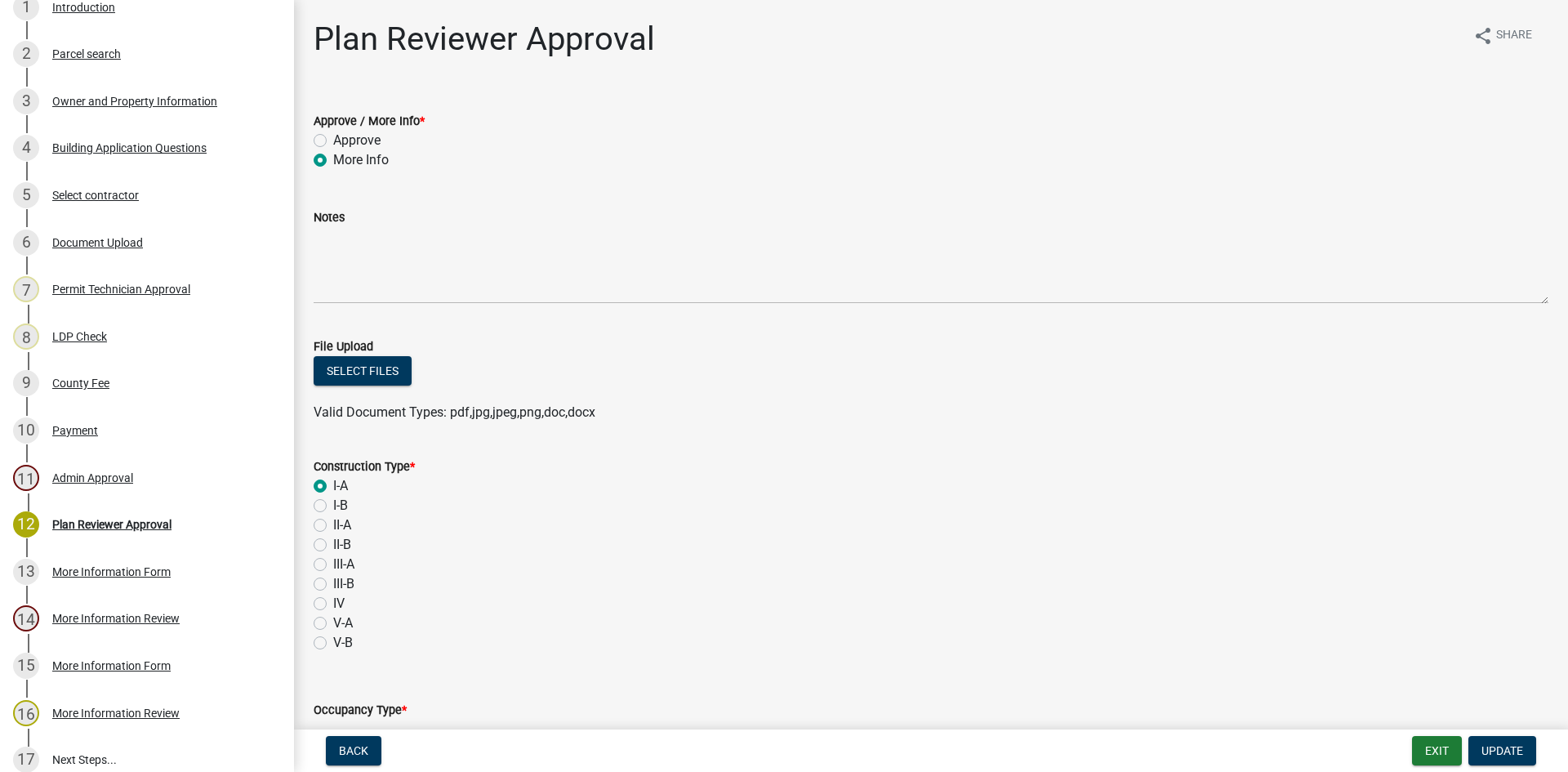
click at [333, 136] on label "Approve" at bounding box center [357, 140] width 47 height 20
click at [333, 136] on input "Approve" at bounding box center [338, 135] width 10 height 10
radio input "true"
click at [349, 368] on button "Select files" at bounding box center [362, 370] width 98 height 29
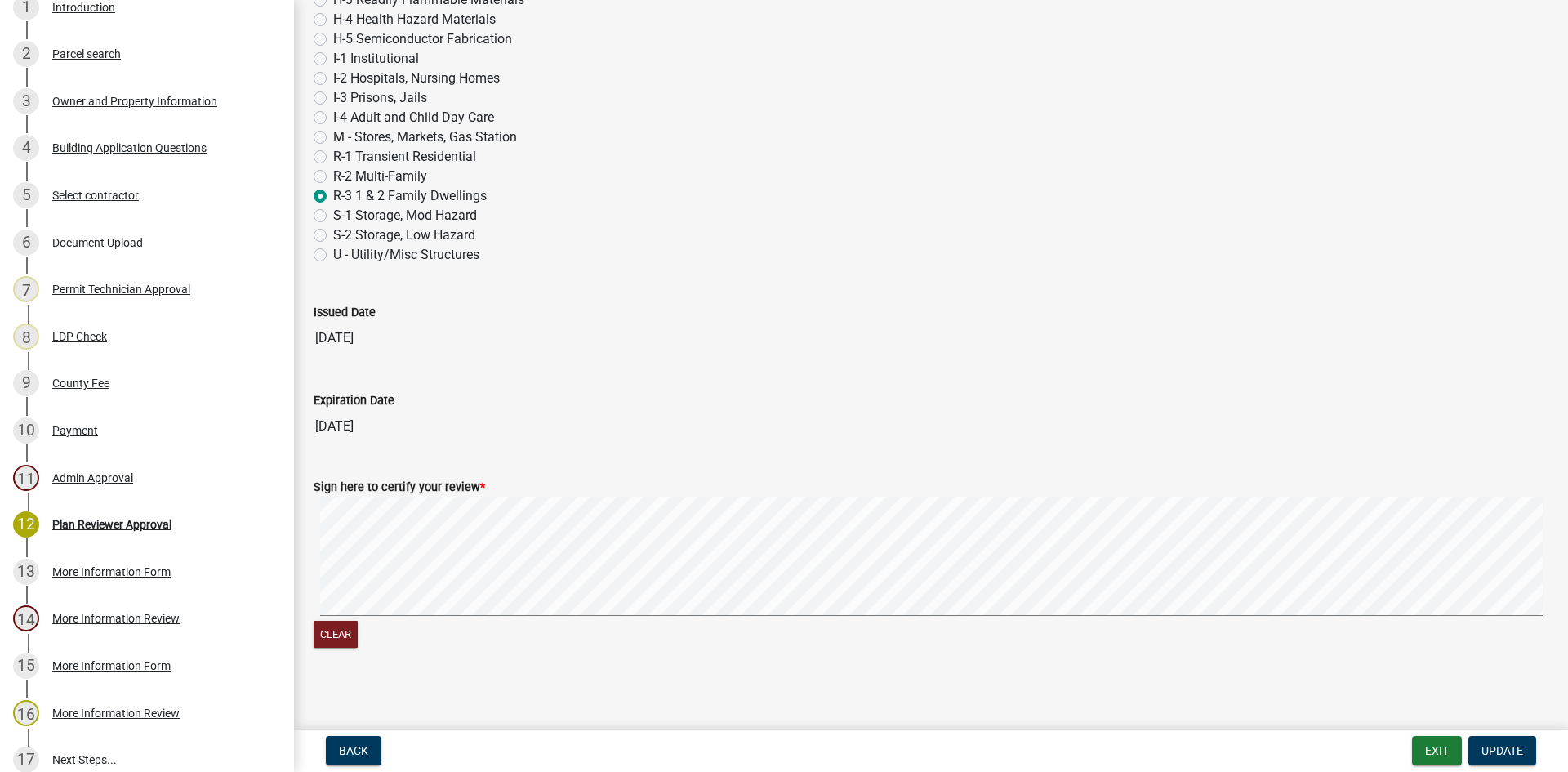
scroll to position [1012, 0]
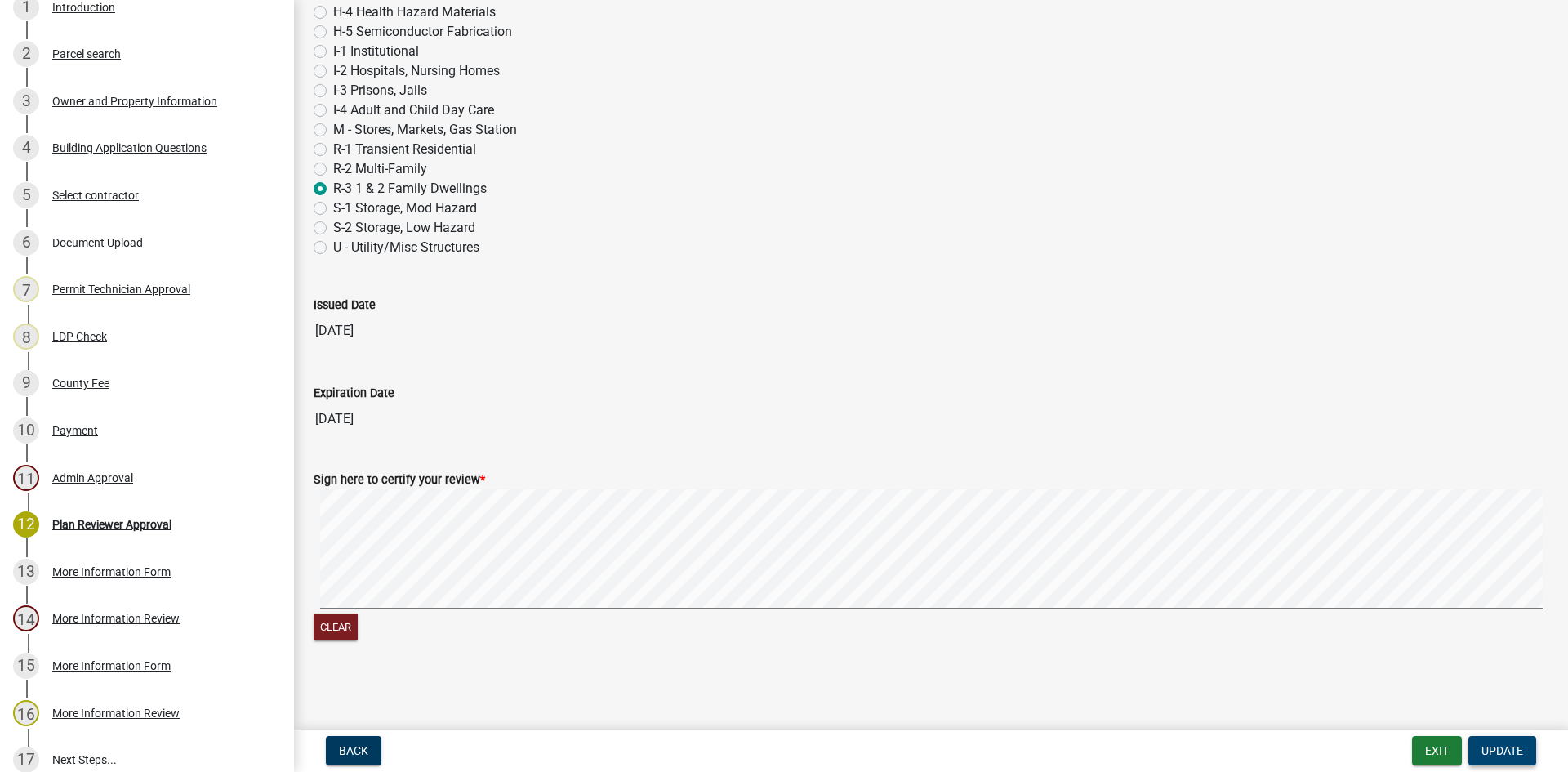
click at [1503, 749] on span "Update" at bounding box center [1502, 751] width 42 height 13
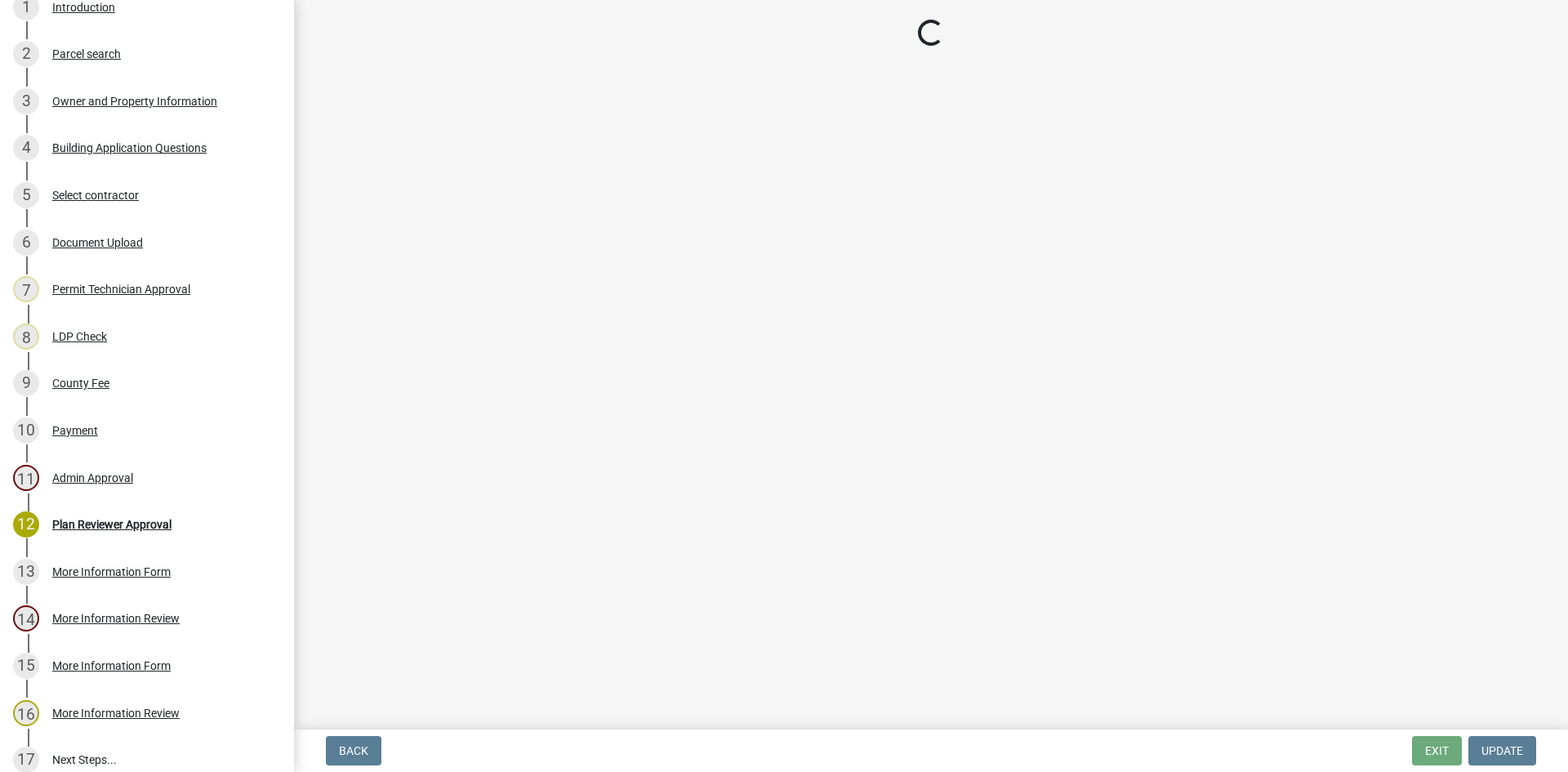
scroll to position [480, 0]
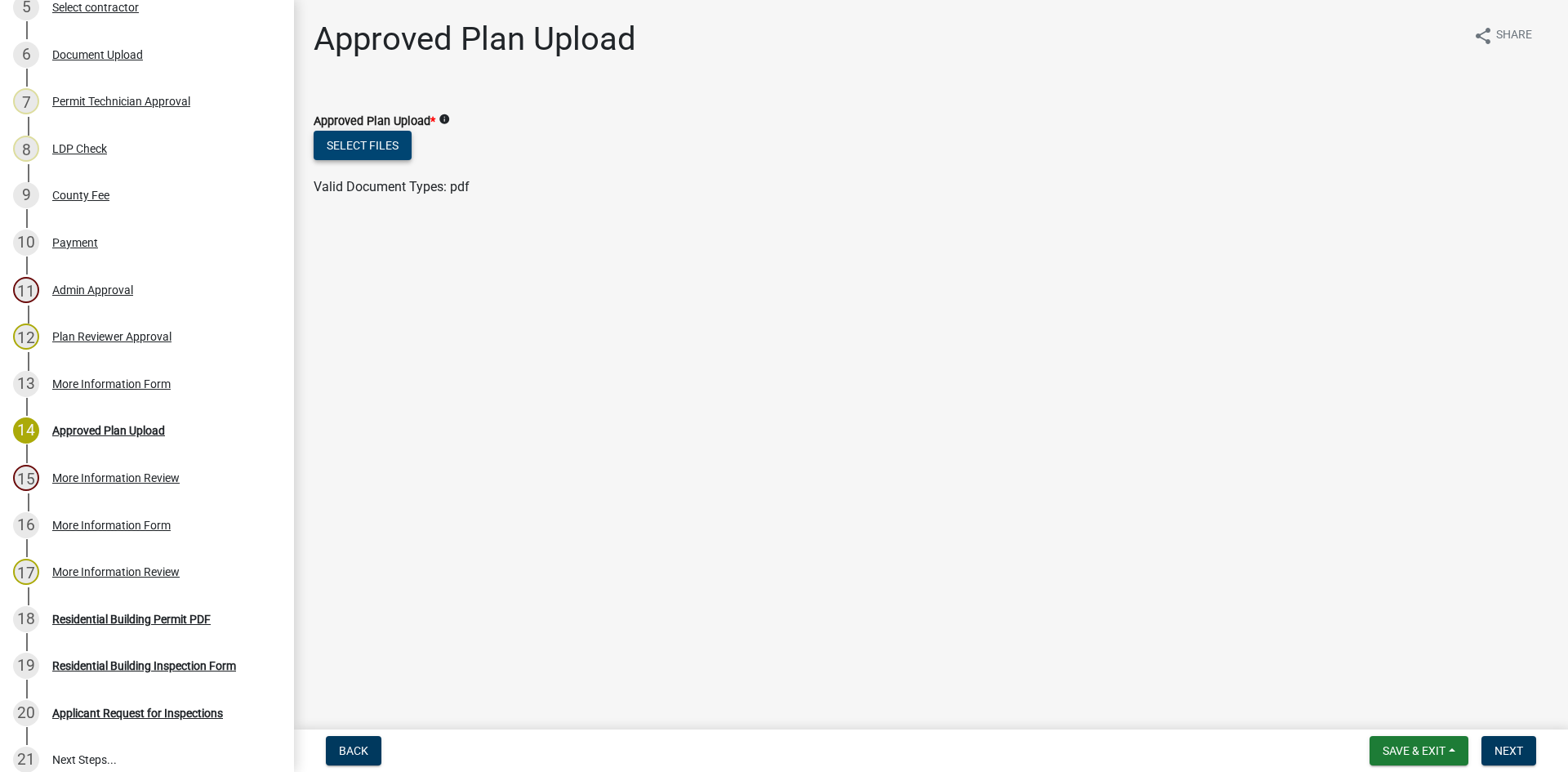
click at [387, 146] on button "Select files" at bounding box center [362, 144] width 98 height 29
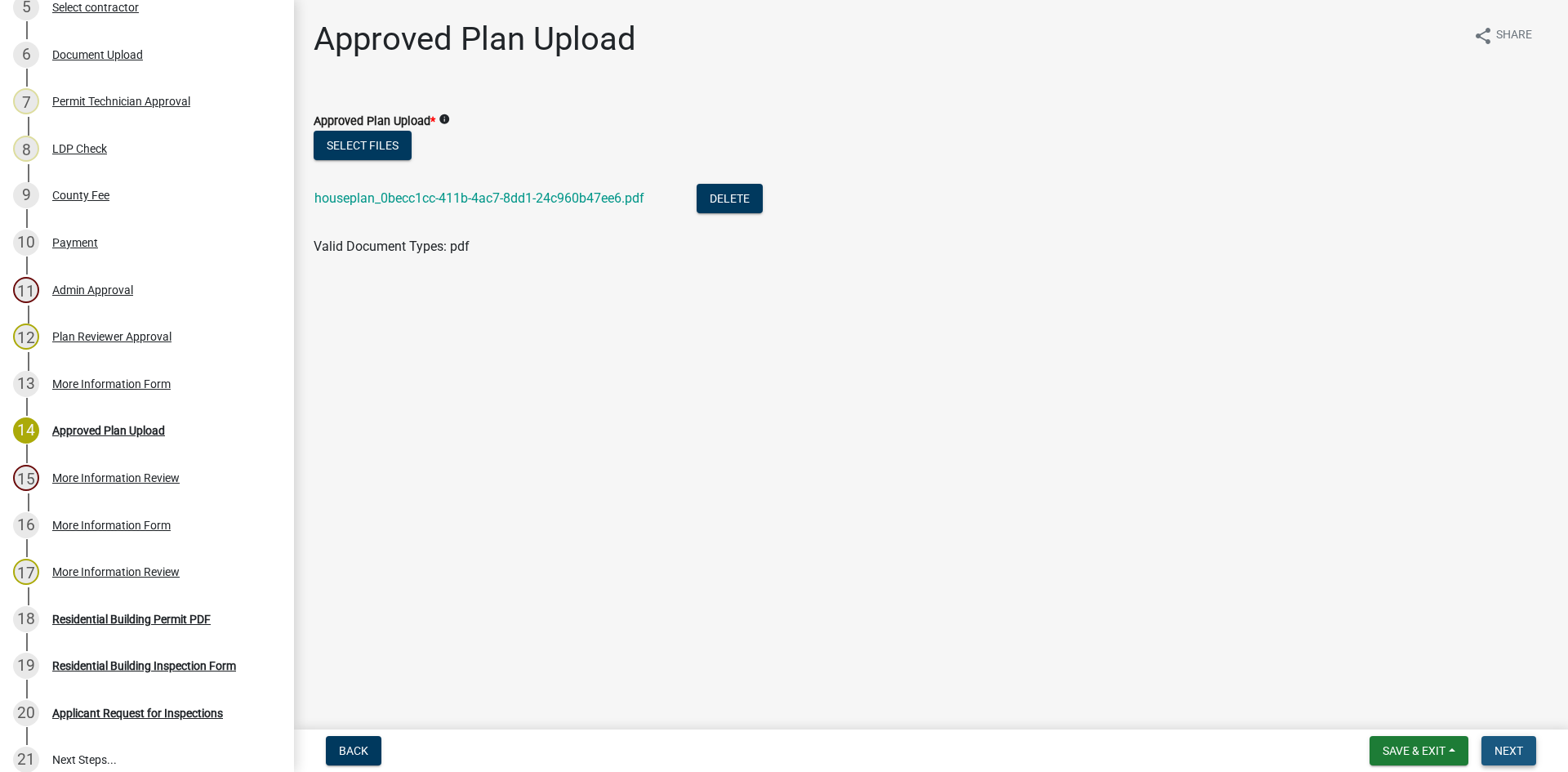
click at [1506, 751] on span "Next" at bounding box center [1509, 751] width 28 height 13
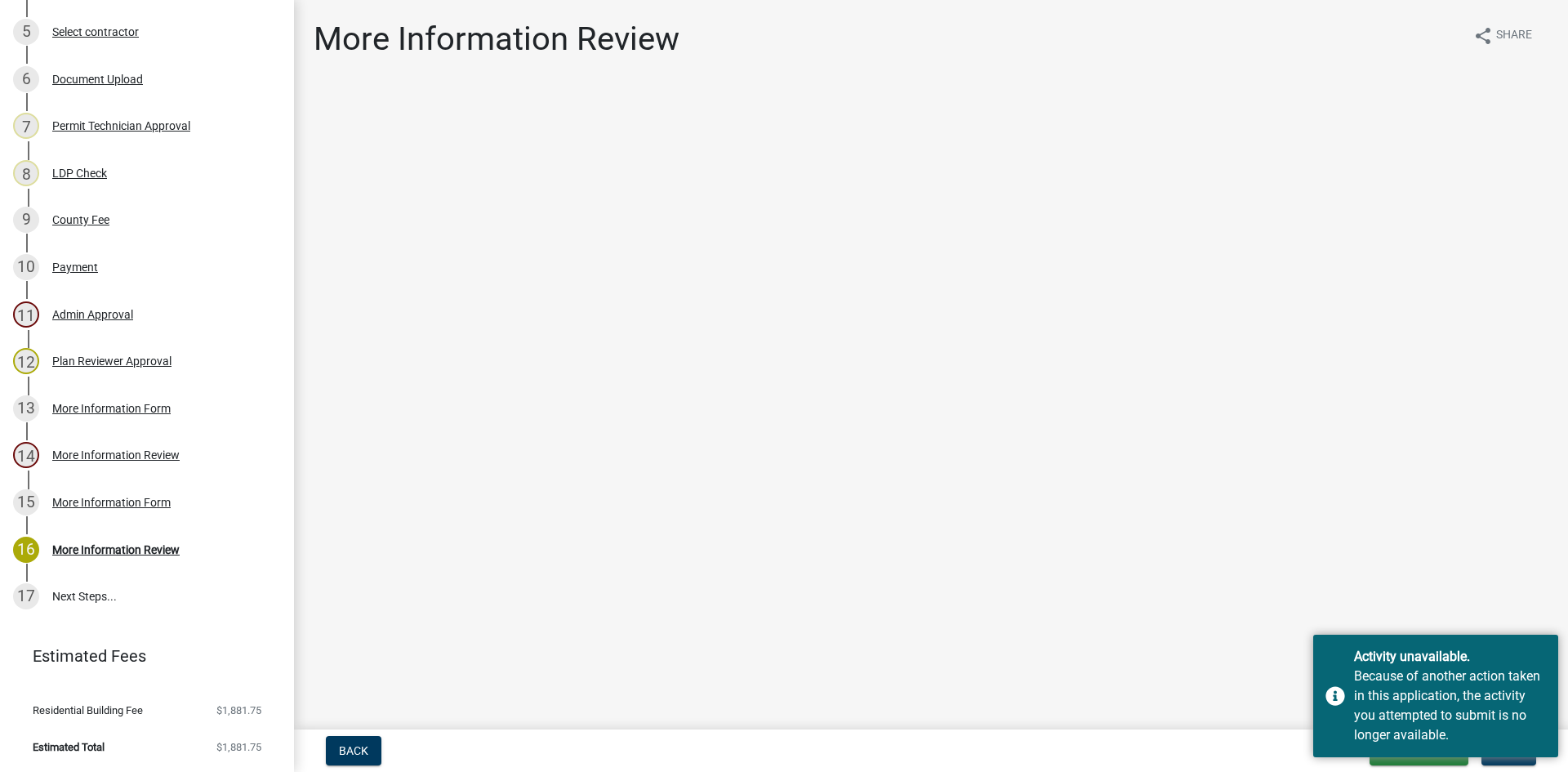
scroll to position [293, 0]
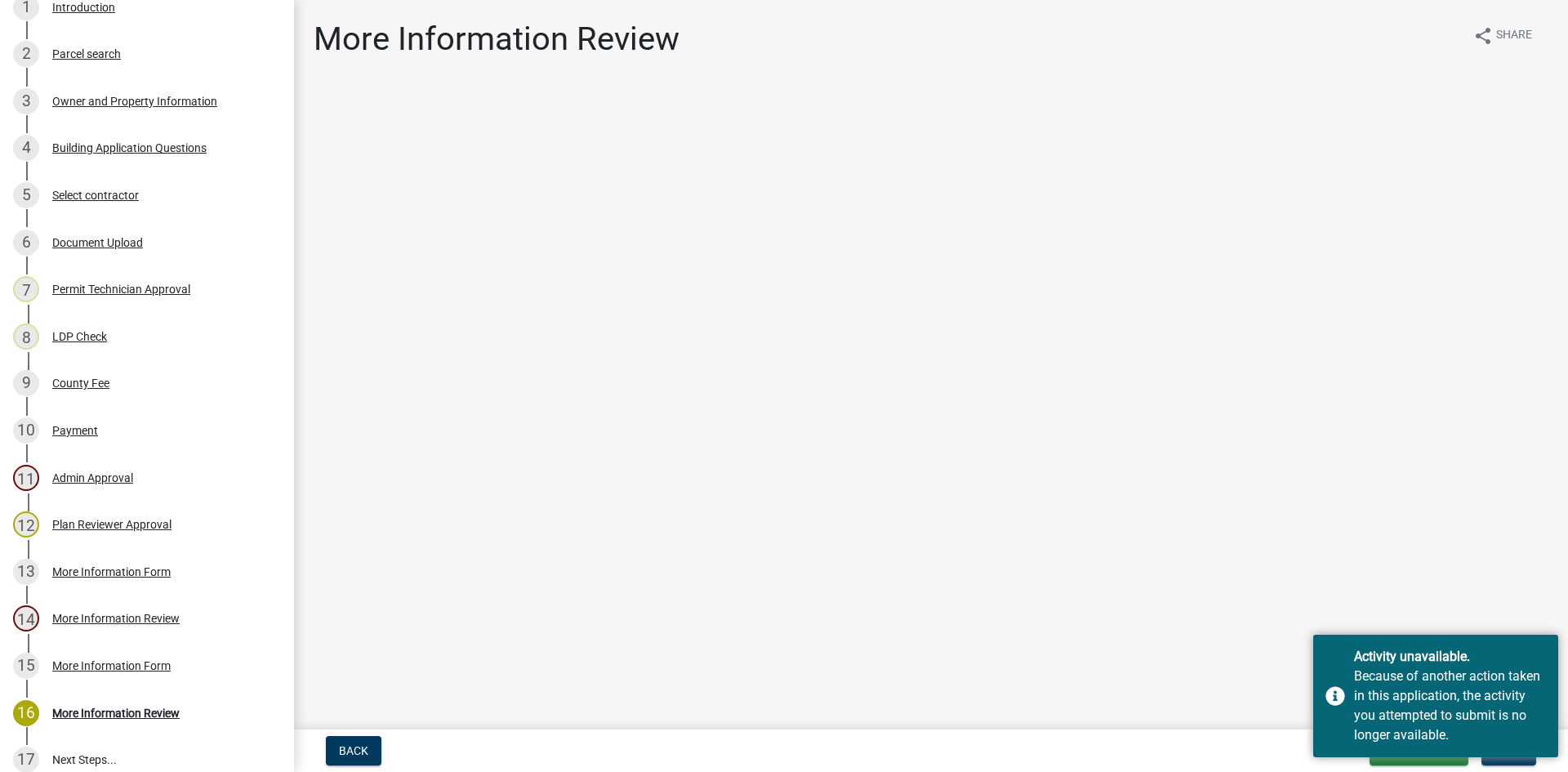
click at [1209, 464] on main "More Information Review share Share" at bounding box center [931, 361] width 1274 height 723
